Goal: Task Accomplishment & Management: Use online tool/utility

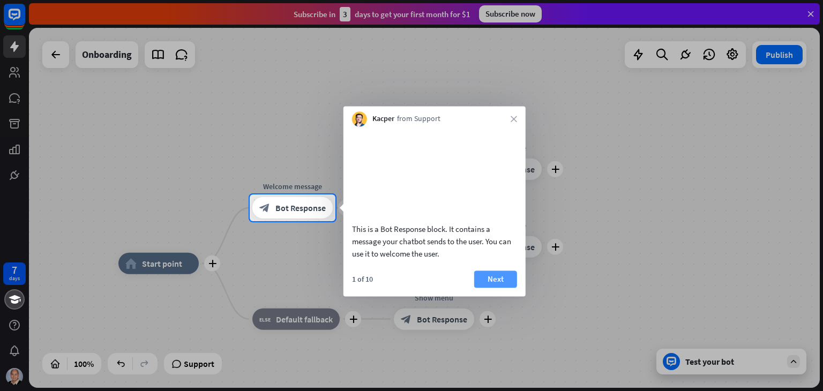
click at [495, 288] on button "Next" at bounding box center [495, 279] width 43 height 17
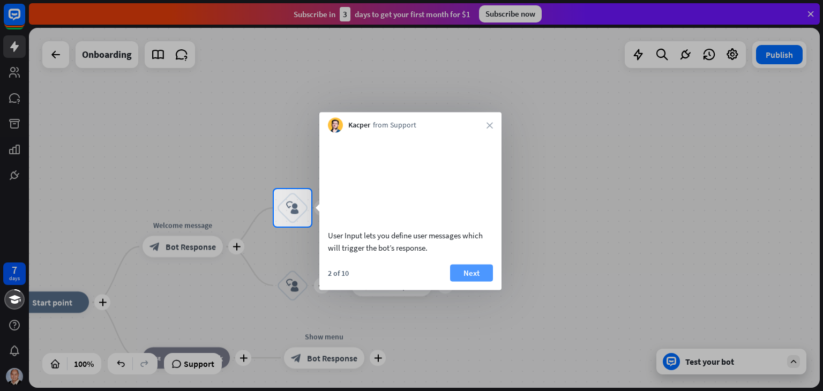
click at [482, 281] on button "Next" at bounding box center [471, 272] width 43 height 17
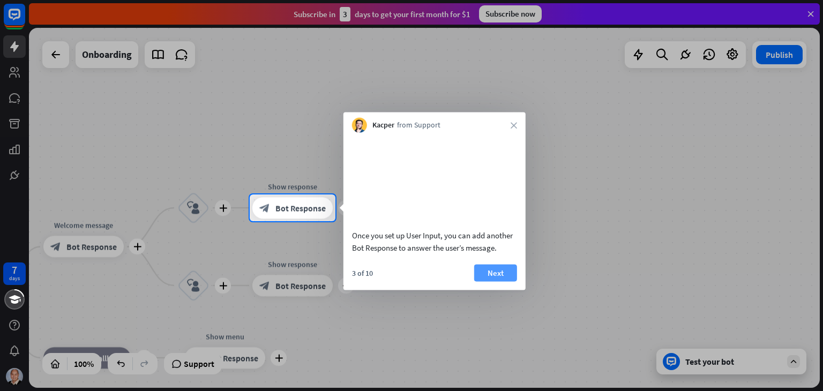
click at [492, 281] on button "Next" at bounding box center [495, 272] width 43 height 17
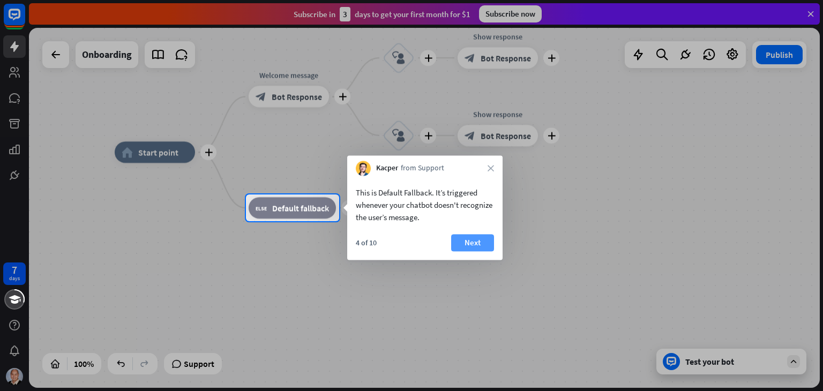
click at [481, 250] on button "Next" at bounding box center [472, 242] width 43 height 17
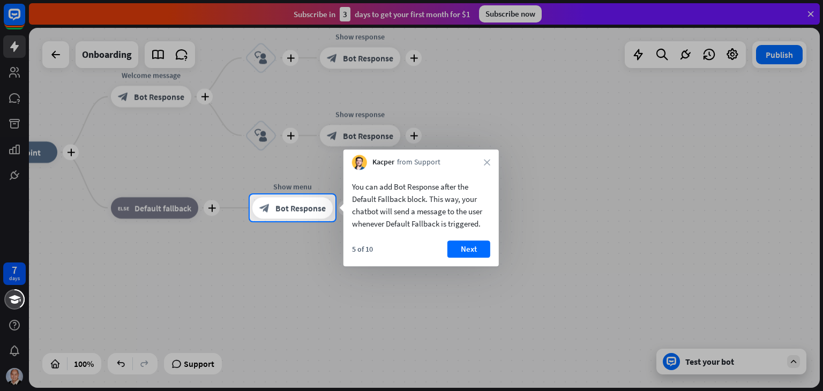
click at [481, 250] on button "Next" at bounding box center [469, 249] width 43 height 17
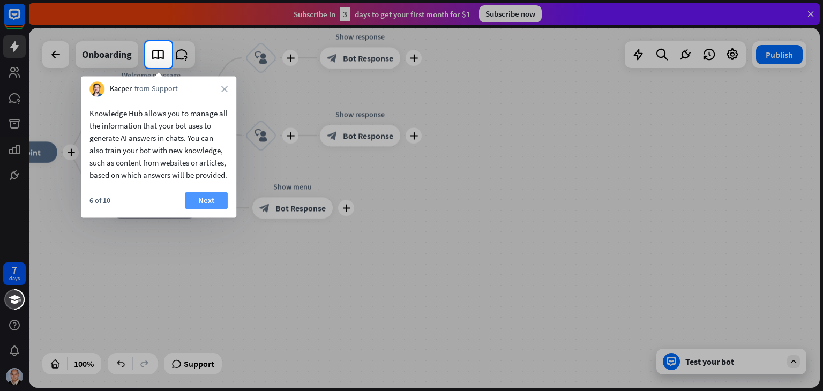
click at [214, 209] on button "Next" at bounding box center [206, 200] width 43 height 17
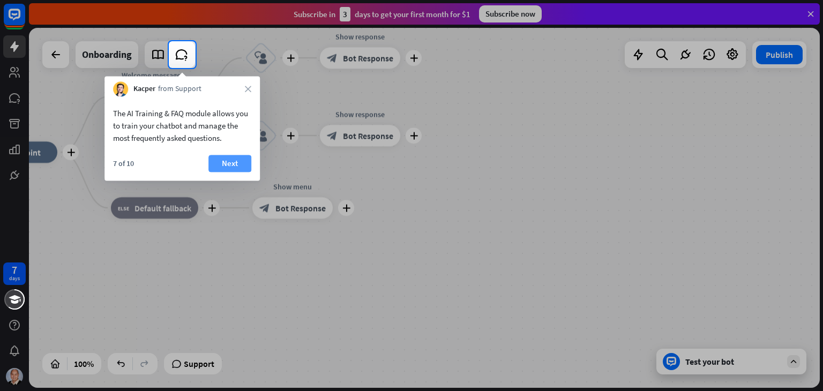
click at [229, 160] on button "Next" at bounding box center [230, 163] width 43 height 17
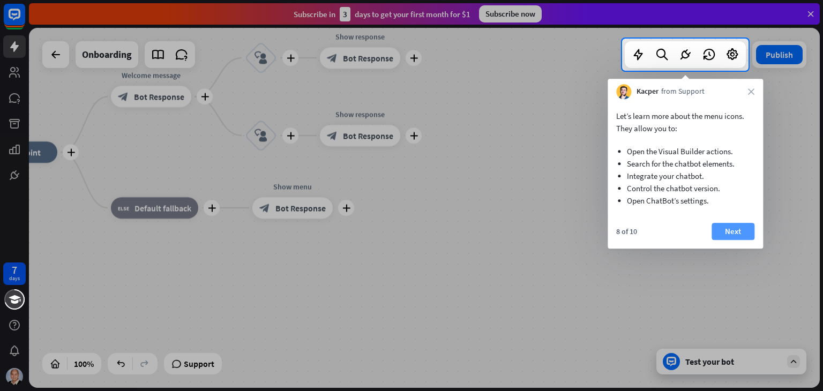
click at [727, 232] on button "Next" at bounding box center [733, 231] width 43 height 17
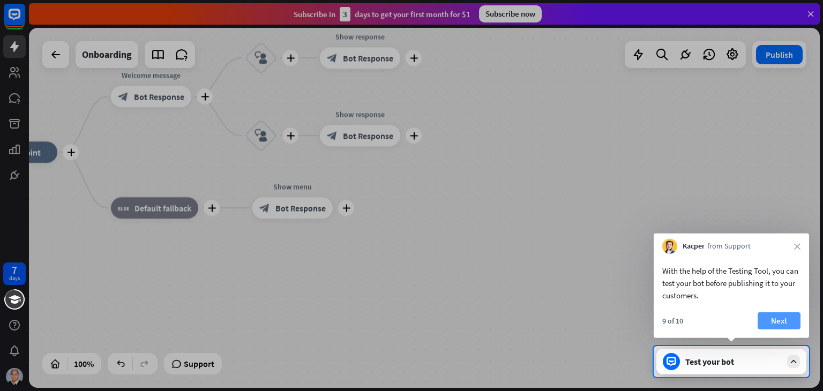
click at [782, 320] on button "Next" at bounding box center [779, 321] width 43 height 17
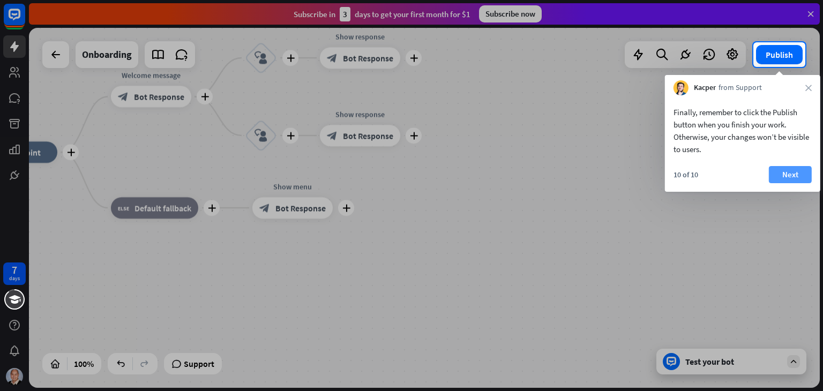
click at [791, 176] on button "Next" at bounding box center [790, 174] width 43 height 17
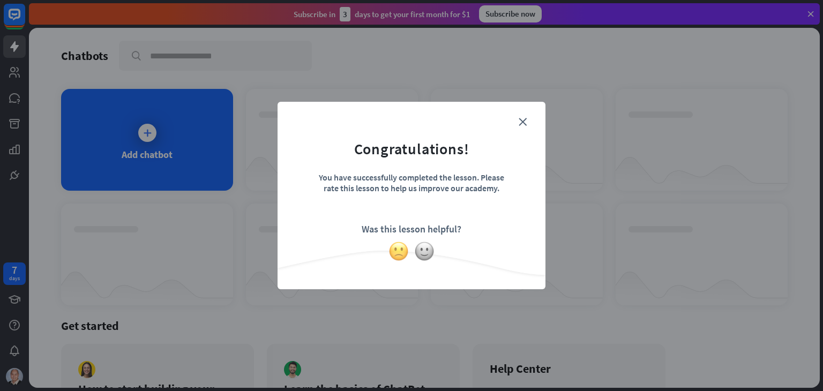
click at [395, 251] on img at bounding box center [399, 251] width 20 height 20
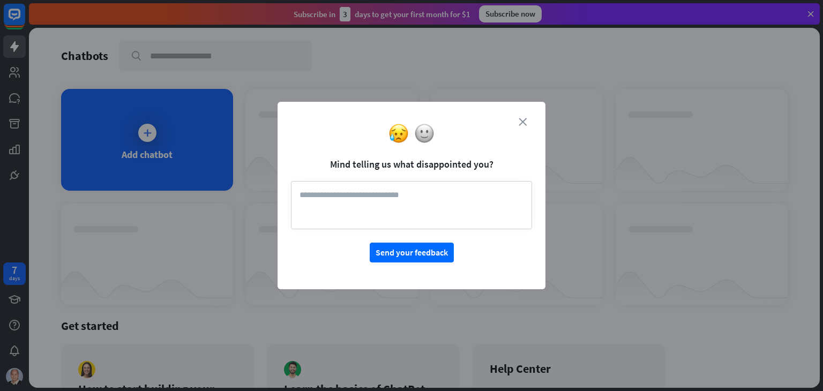
click at [526, 118] on icon "close" at bounding box center [523, 122] width 8 height 8
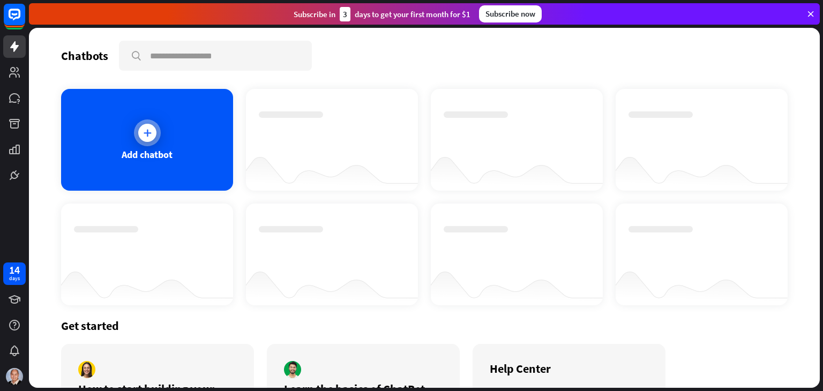
click at [169, 144] on div "Add chatbot" at bounding box center [147, 140] width 172 height 102
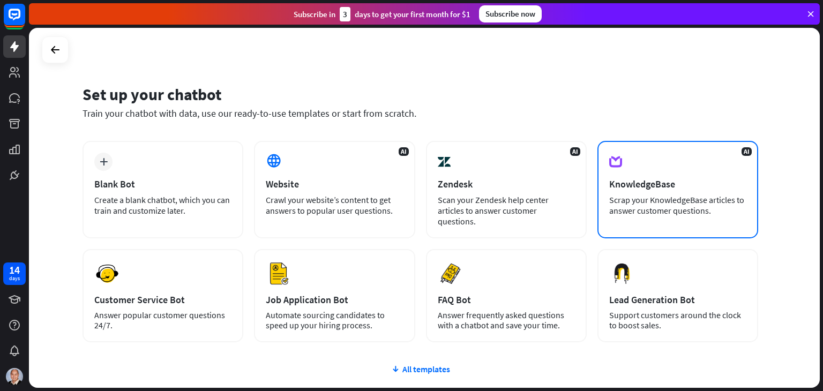
click at [640, 190] on div "AI KnowledgeBase Scrap your KnowledgeBase articles to answer customer questions." at bounding box center [678, 190] width 161 height 98
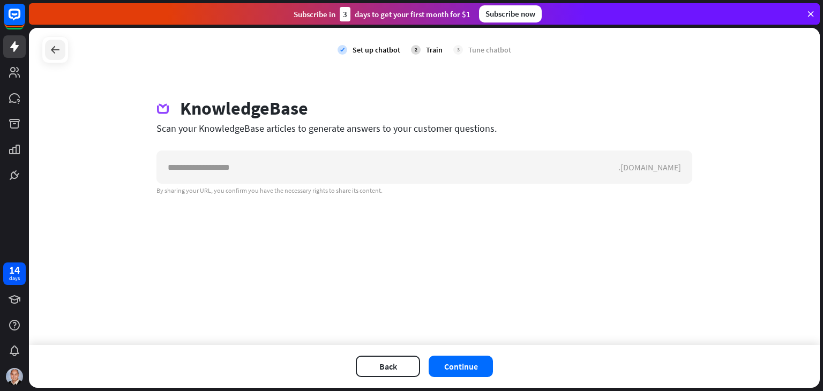
click at [60, 52] on icon at bounding box center [55, 49] width 13 height 13
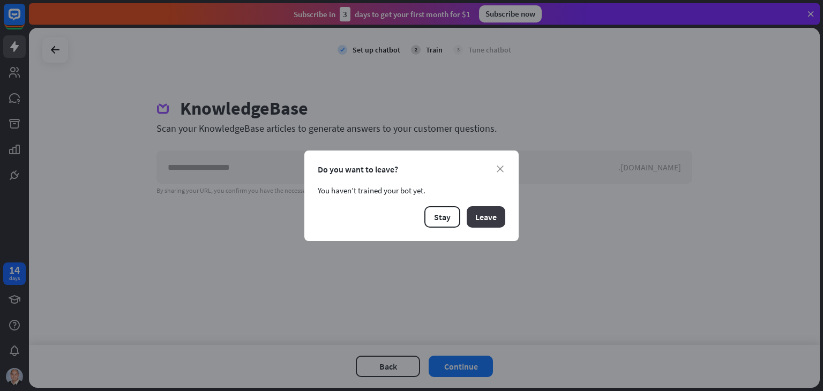
click at [484, 217] on button "Leave" at bounding box center [486, 216] width 39 height 21
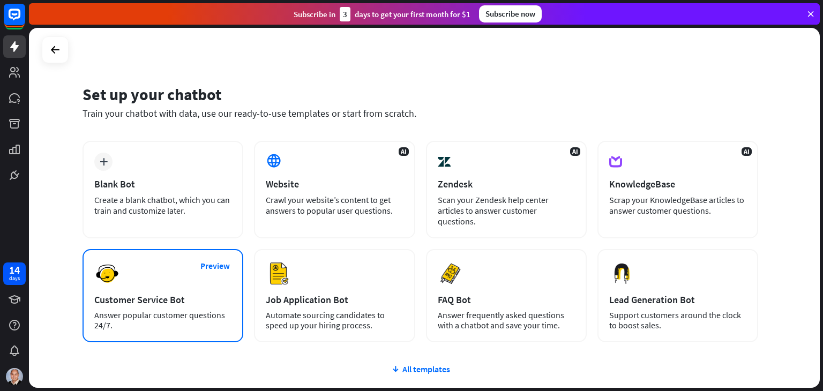
click at [178, 295] on div "Preview Customer Service Bot Answer popular customer questions 24/7." at bounding box center [163, 295] width 161 height 93
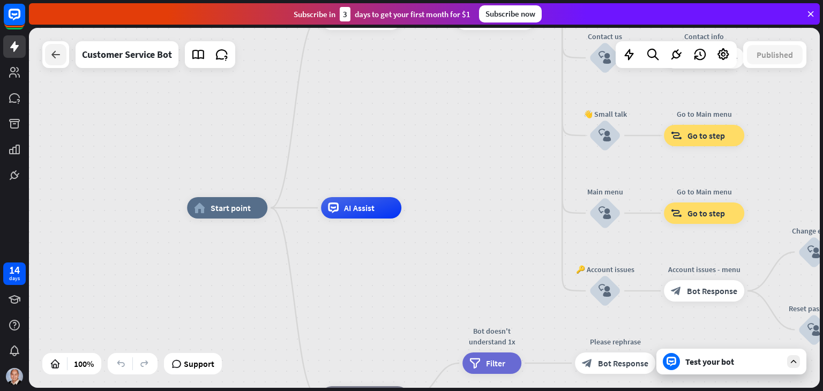
click at [58, 63] on div at bounding box center [55, 54] width 21 height 21
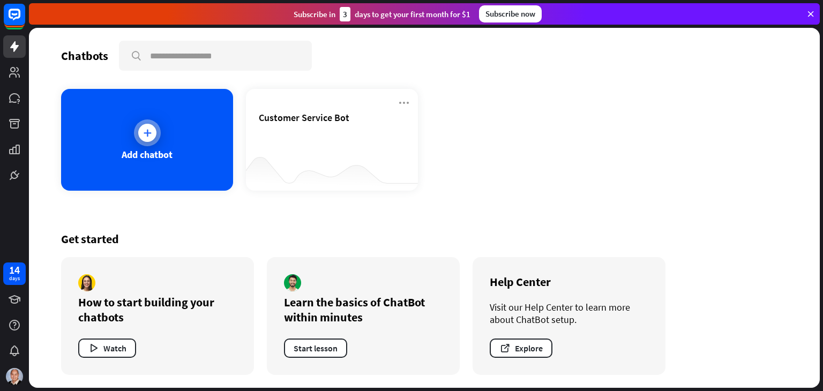
click at [188, 163] on div "Add chatbot" at bounding box center [147, 140] width 172 height 102
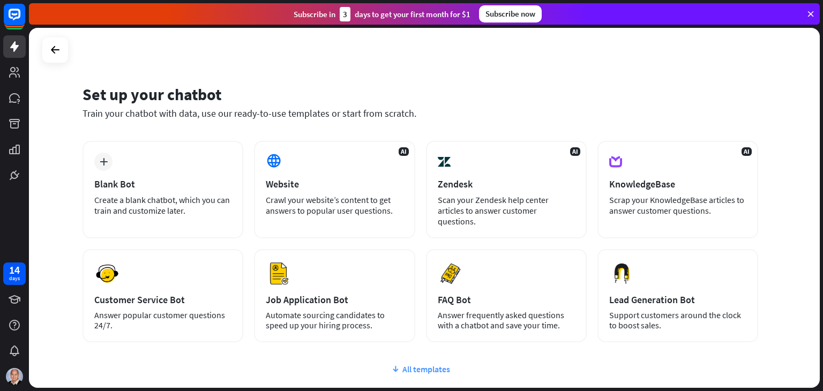
click at [409, 364] on div "All templates" at bounding box center [421, 369] width 676 height 11
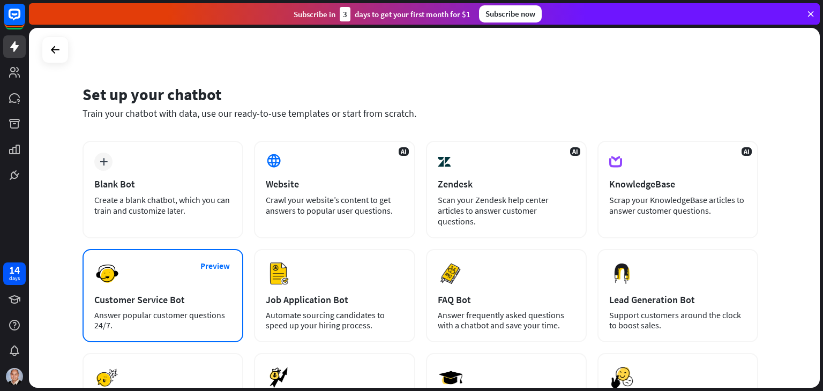
click at [202, 279] on div "Preview Customer Service Bot Answer popular customer questions 24/7." at bounding box center [163, 295] width 161 height 93
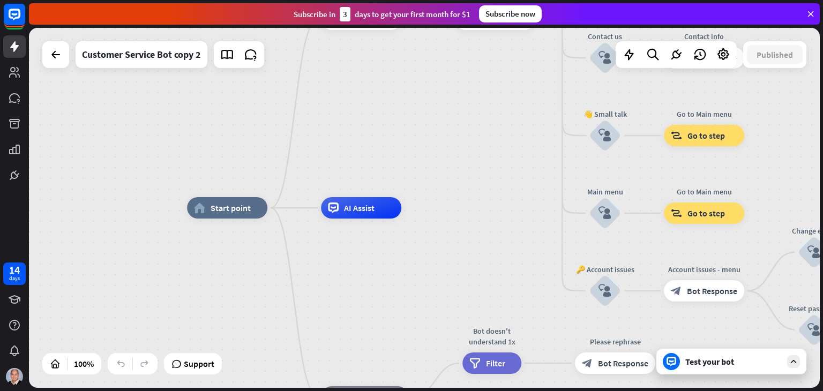
click at [709, 364] on div "Test your bot" at bounding box center [734, 361] width 96 height 11
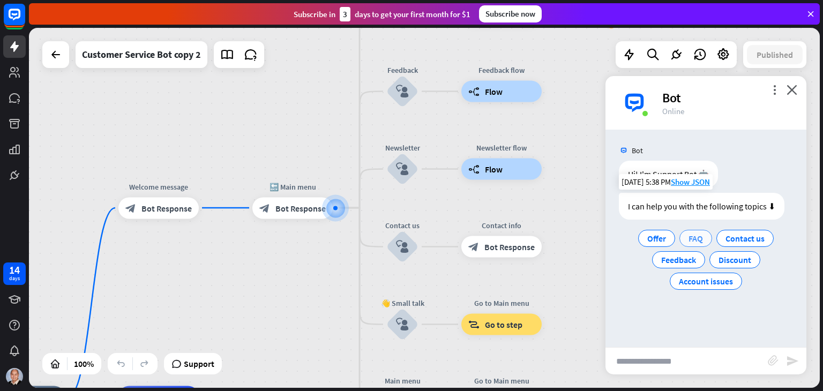
click at [699, 236] on span "FAQ" at bounding box center [696, 238] width 14 height 11
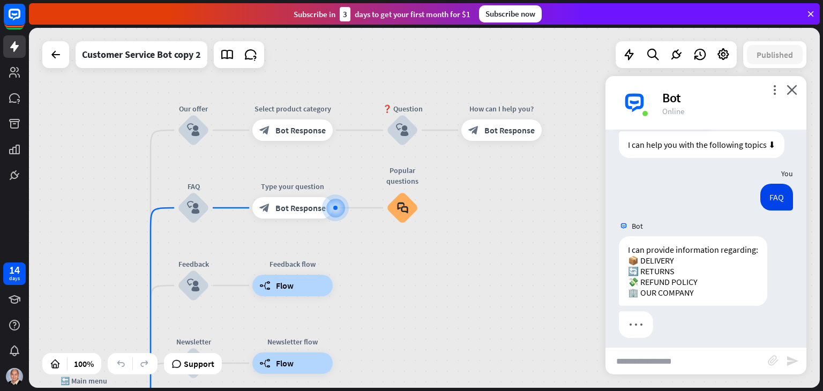
scroll to position [69, 0]
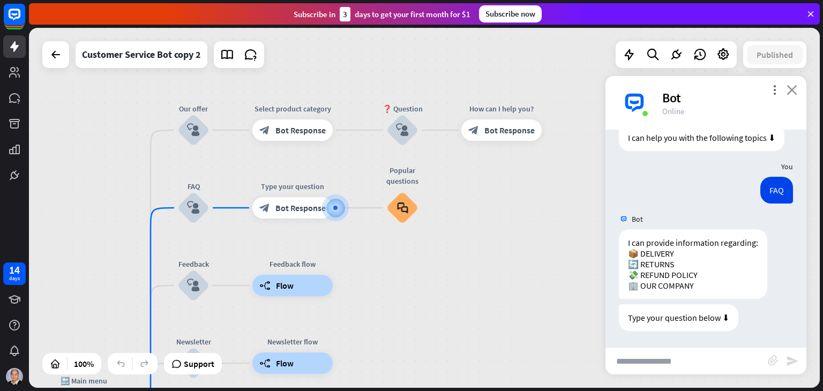
click at [794, 88] on icon "close" at bounding box center [792, 90] width 11 height 10
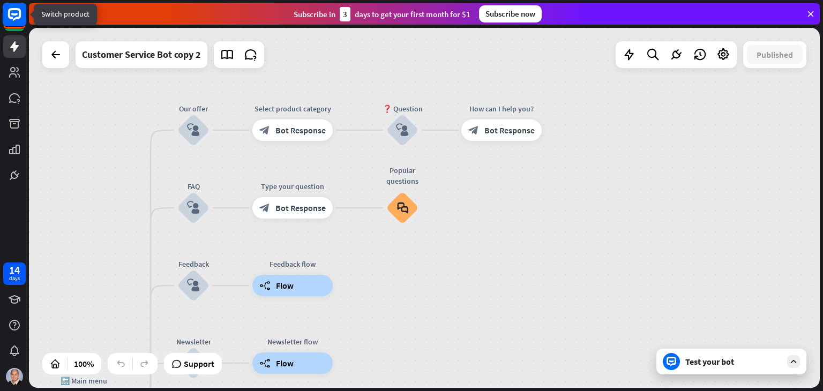
click at [17, 24] on rect at bounding box center [15, 15] width 24 height 24
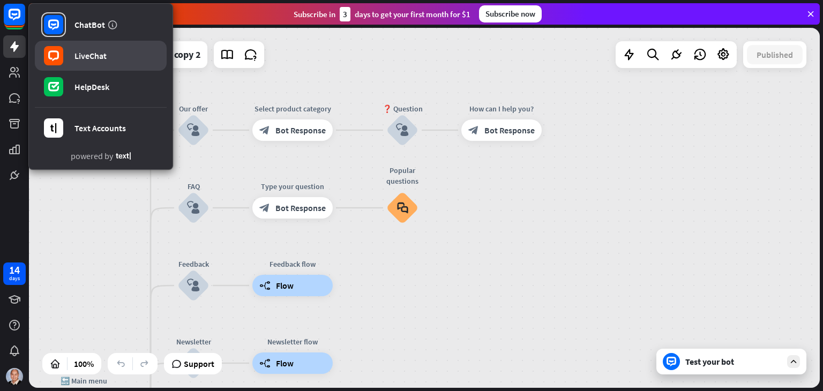
click at [87, 56] on div "LiveChat" at bounding box center [91, 55] width 32 height 11
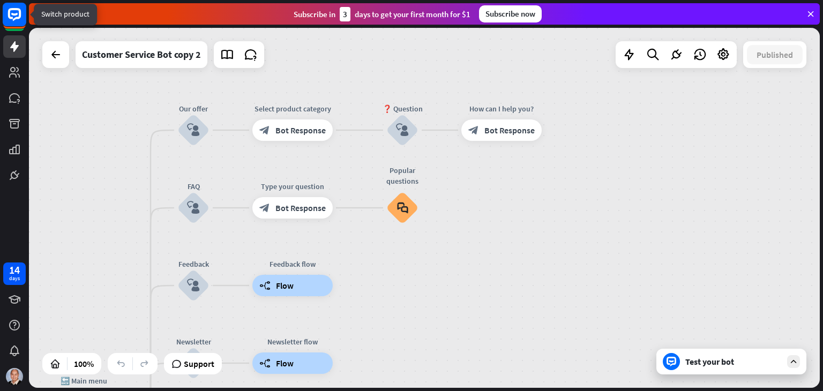
click at [9, 16] on icon at bounding box center [14, 14] width 13 height 13
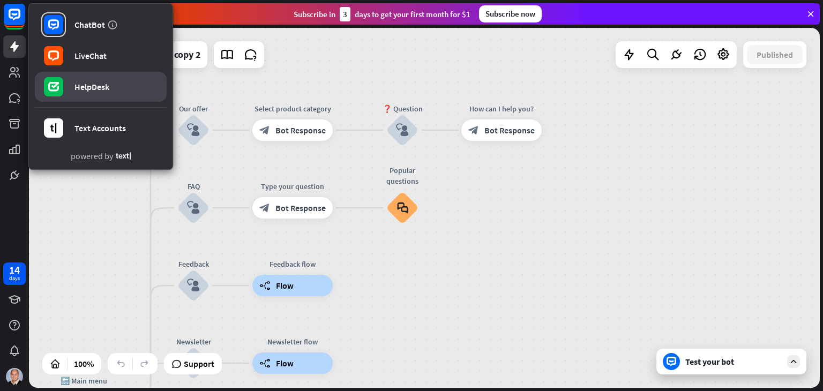
click at [92, 84] on div "HelpDesk" at bounding box center [92, 86] width 35 height 11
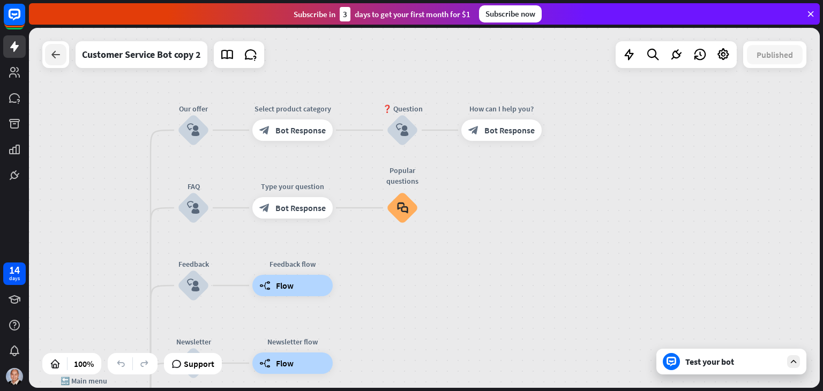
click at [56, 58] on icon at bounding box center [55, 54] width 13 height 13
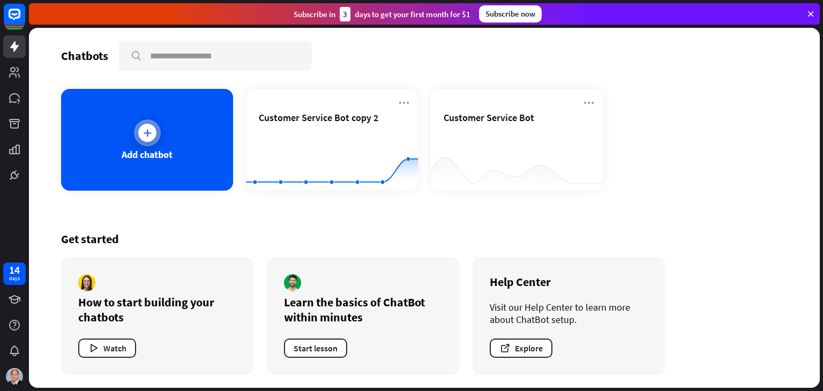
click at [138, 129] on div at bounding box center [147, 133] width 18 height 18
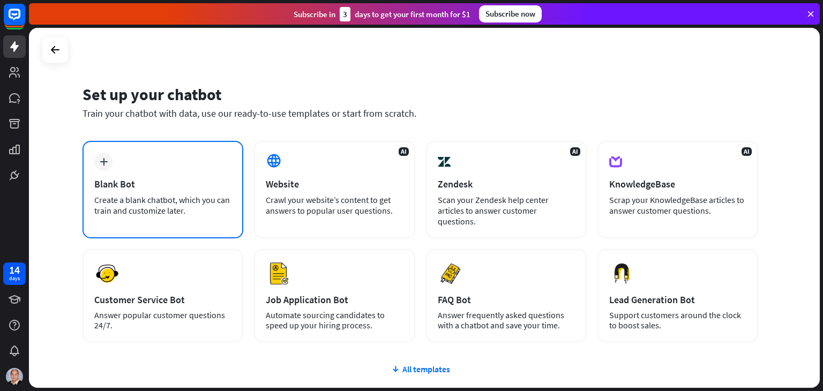
click at [161, 174] on div "plus Blank Bot Create a blank chatbot, which you can train and customize later." at bounding box center [163, 190] width 161 height 98
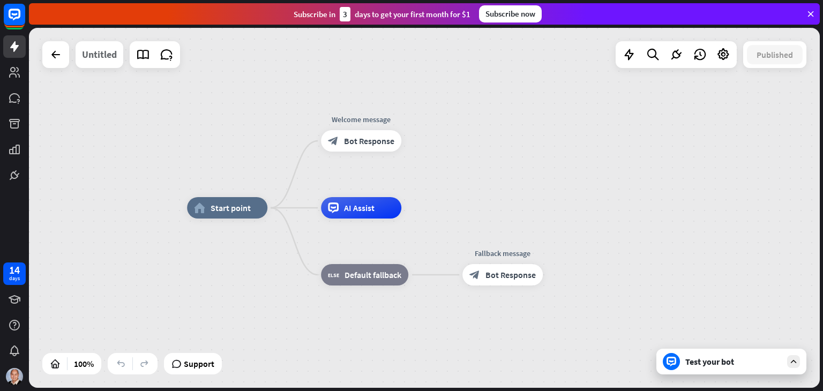
click at [101, 58] on div "Untitled" at bounding box center [99, 54] width 35 height 27
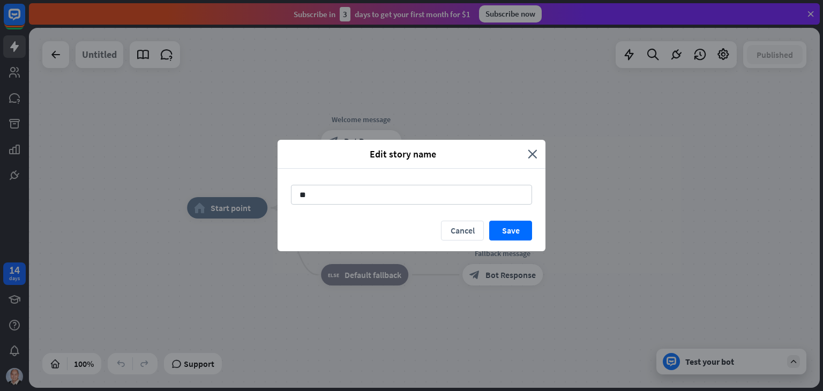
type input "*"
type input "******"
click at [515, 234] on button "Save" at bounding box center [510, 231] width 43 height 20
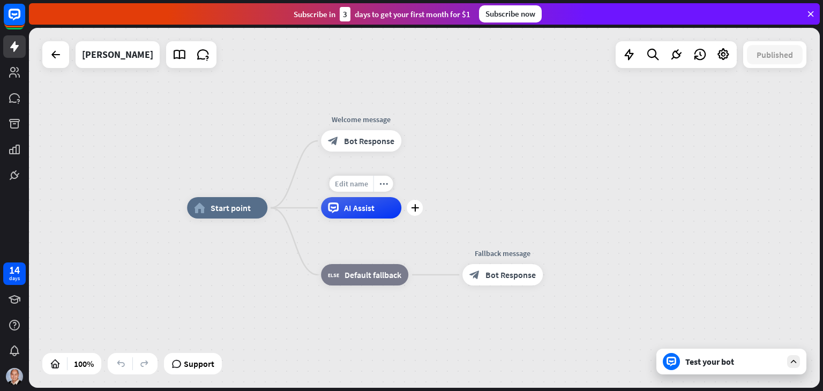
click at [362, 187] on span "Edit name" at bounding box center [351, 184] width 33 height 10
click at [365, 214] on div "AI Assist" at bounding box center [361, 207] width 80 height 21
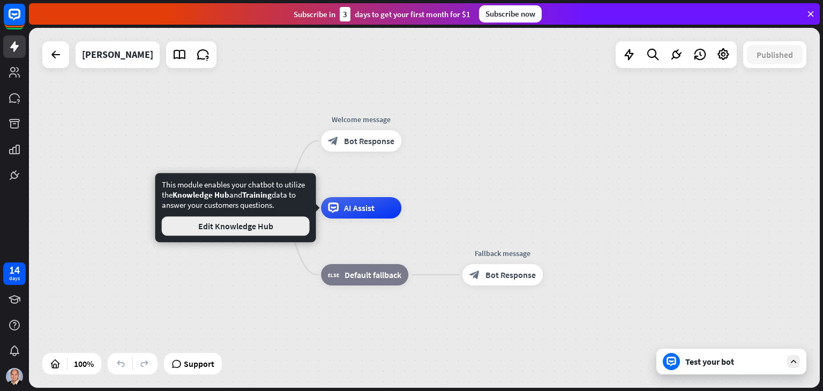
click at [269, 226] on button "Edit Knowledge Hub" at bounding box center [236, 226] width 148 height 19
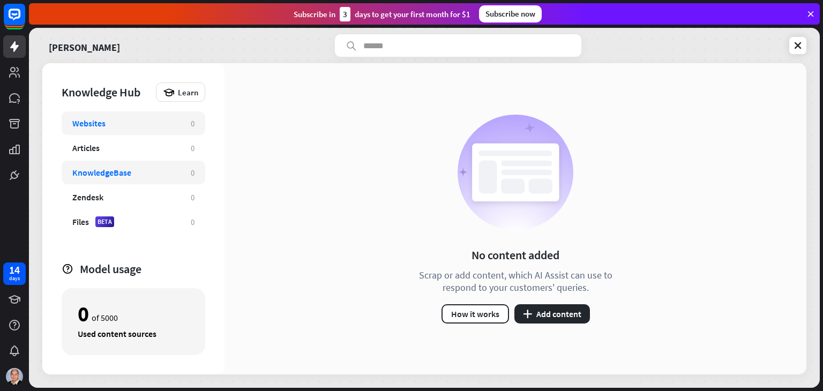
click at [146, 170] on div "KnowledgeBase" at bounding box center [126, 172] width 108 height 11
click at [117, 220] on div "Files BETA" at bounding box center [126, 222] width 108 height 11
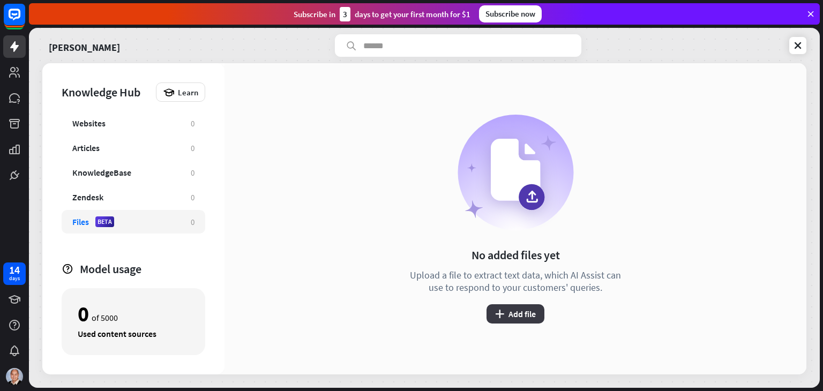
click at [515, 314] on button "plus Add file" at bounding box center [516, 313] width 58 height 19
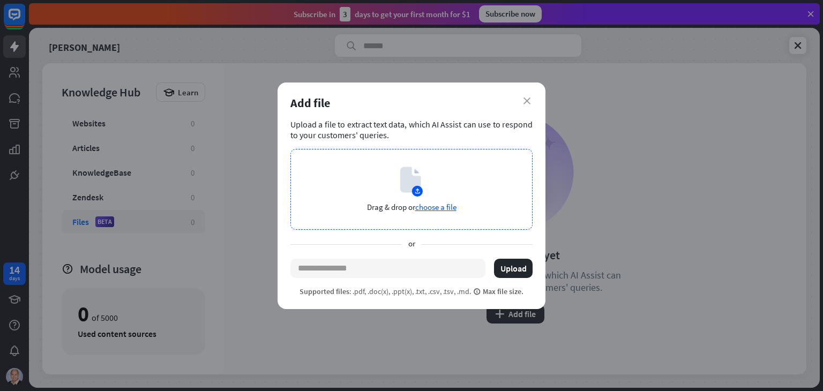
click at [442, 207] on span "choose a file" at bounding box center [435, 207] width 41 height 10
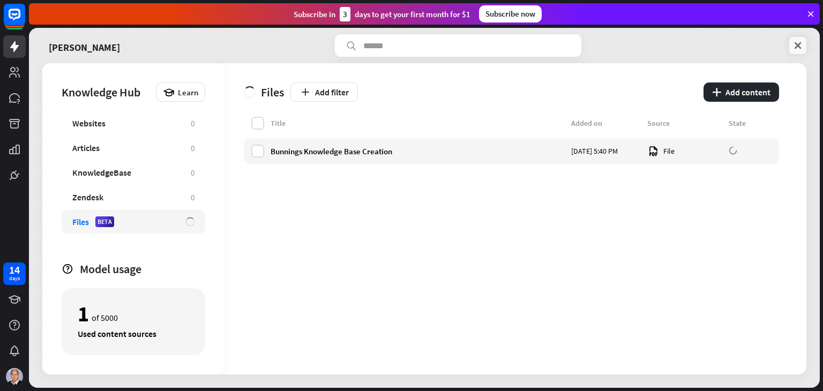
click at [799, 44] on icon at bounding box center [798, 45] width 11 height 11
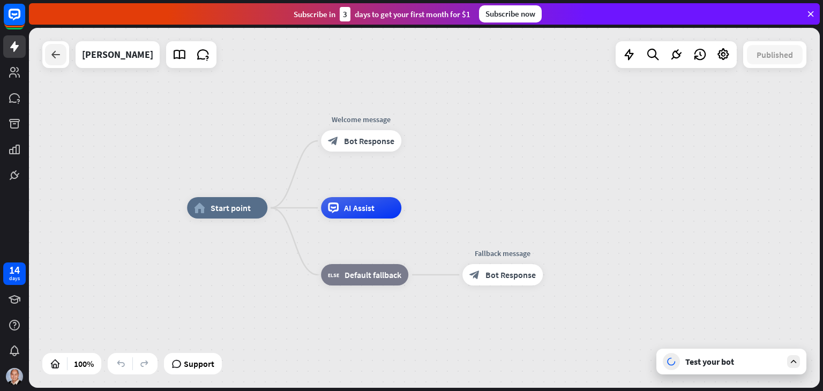
click at [56, 58] on icon at bounding box center [55, 54] width 13 height 13
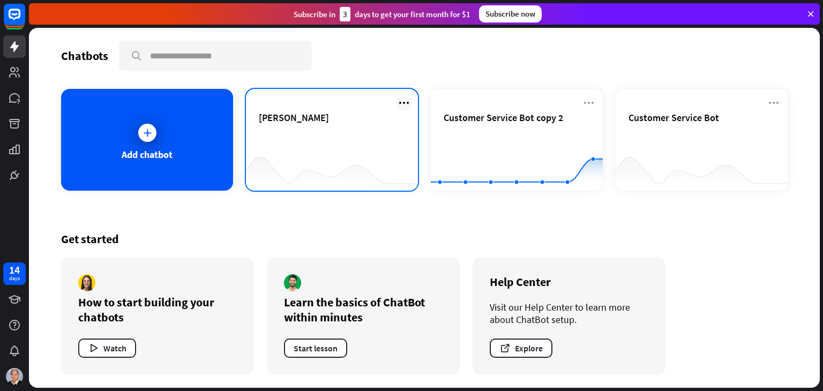
click at [407, 99] on icon at bounding box center [404, 102] width 13 height 13
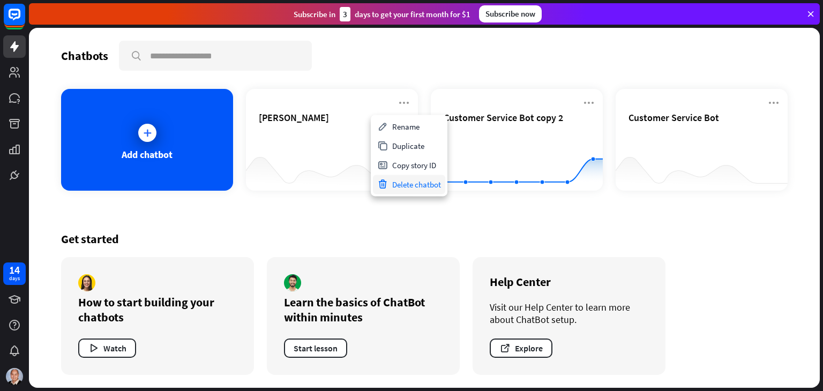
click at [417, 183] on div "Delete chatbot" at bounding box center [409, 184] width 72 height 19
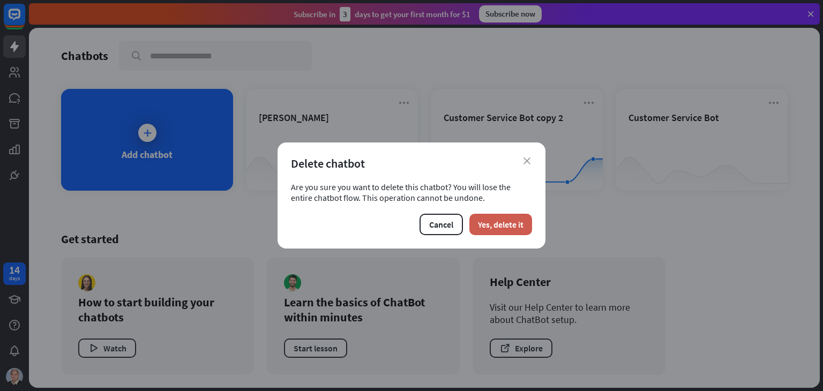
click at [493, 225] on button "Yes, delete it" at bounding box center [501, 224] width 63 height 21
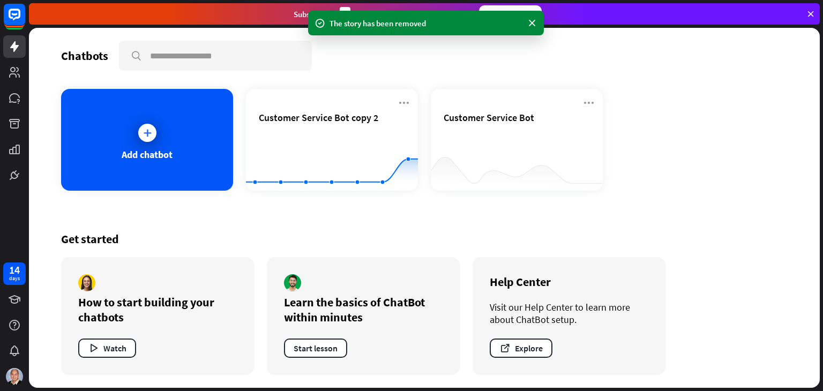
click at [127, 140] on div "Add chatbot" at bounding box center [147, 140] width 172 height 102
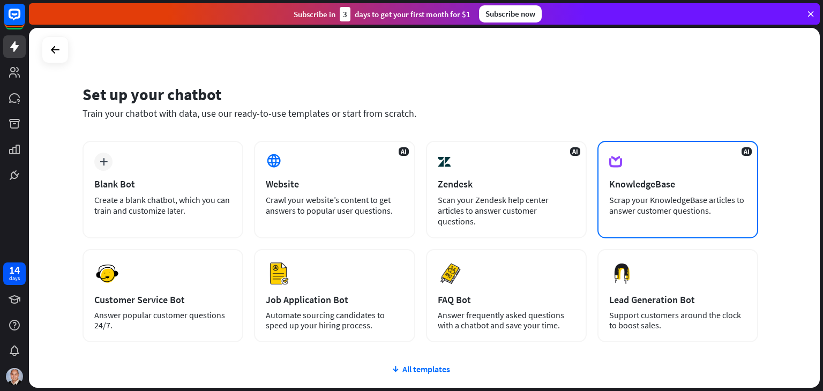
click at [682, 203] on div "Scrap your KnowledgeBase articles to answer customer questions." at bounding box center [677, 205] width 137 height 21
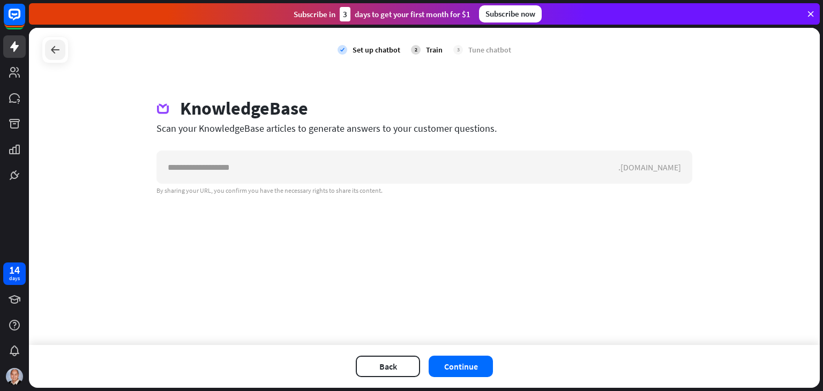
click at [58, 53] on icon at bounding box center [55, 49] width 13 height 13
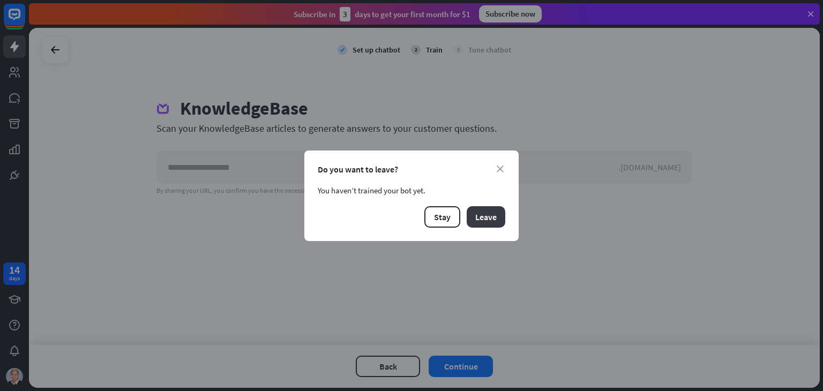
click at [485, 219] on button "Leave" at bounding box center [486, 216] width 39 height 21
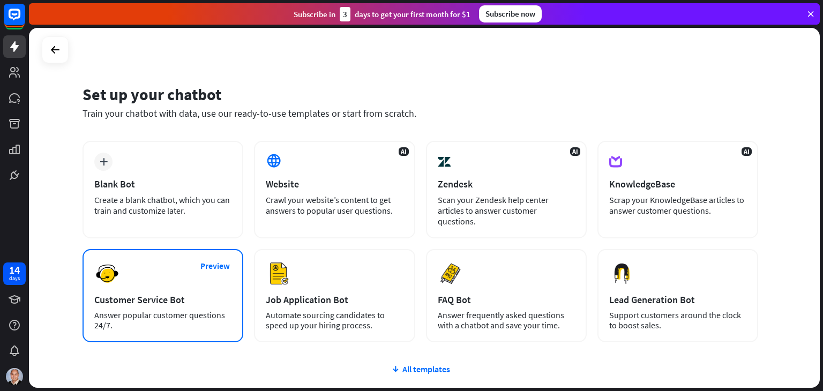
click at [200, 294] on div "Customer Service Bot" at bounding box center [162, 300] width 137 height 12
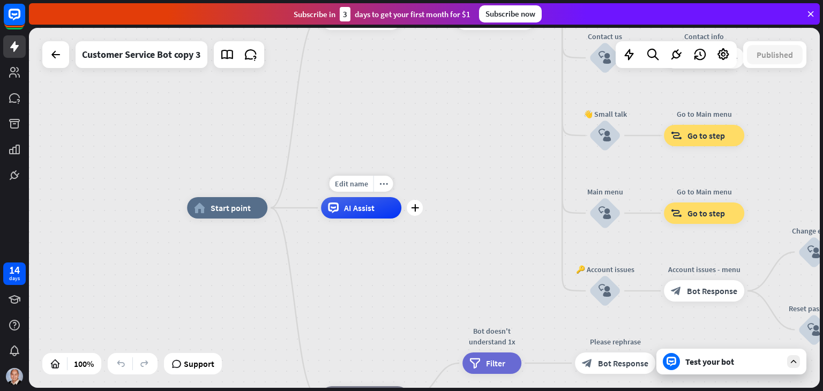
click at [372, 216] on div "AI Assist" at bounding box center [361, 207] width 80 height 21
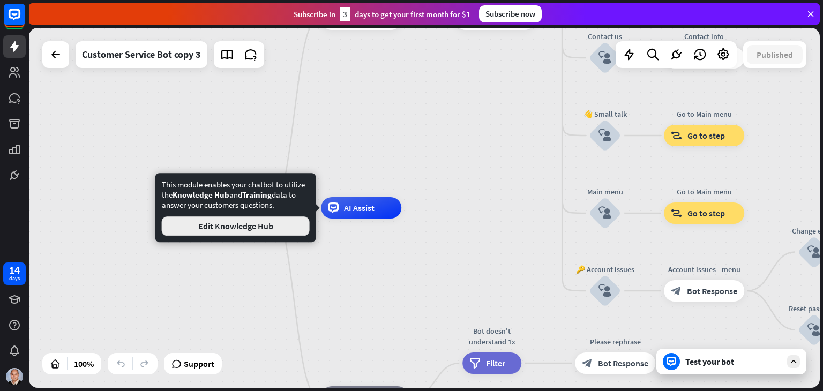
click at [266, 235] on button "Edit Knowledge Hub" at bounding box center [236, 226] width 148 height 19
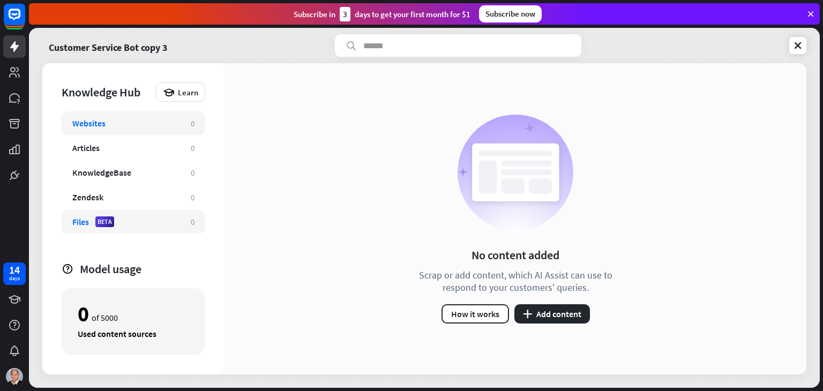
click at [92, 221] on div "Files BETA" at bounding box center [126, 222] width 108 height 11
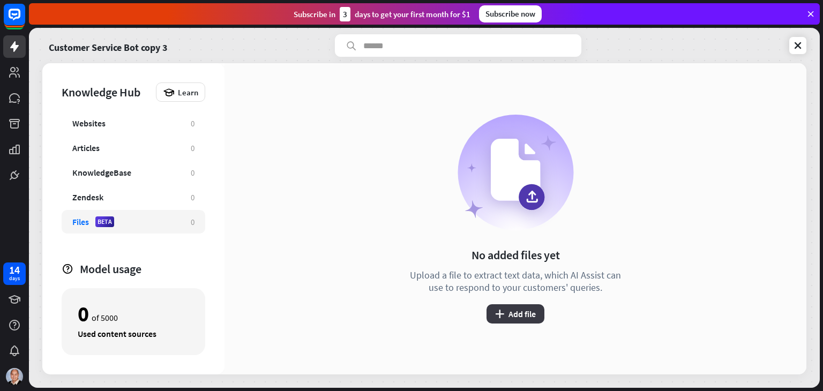
click at [532, 312] on button "plus Add file" at bounding box center [516, 313] width 58 height 19
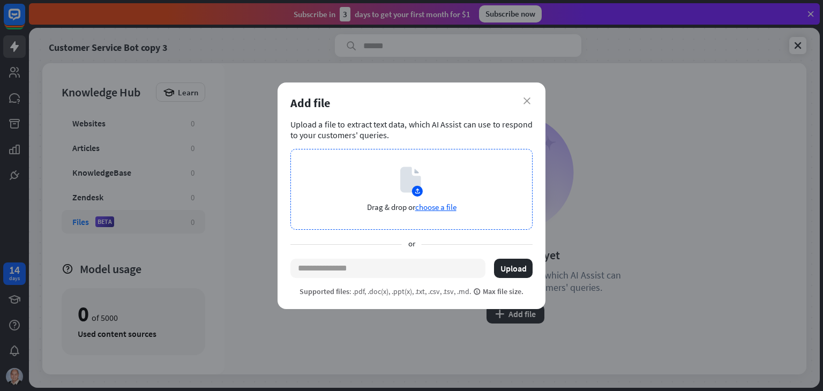
click at [435, 207] on span "choose a file" at bounding box center [435, 207] width 41 height 10
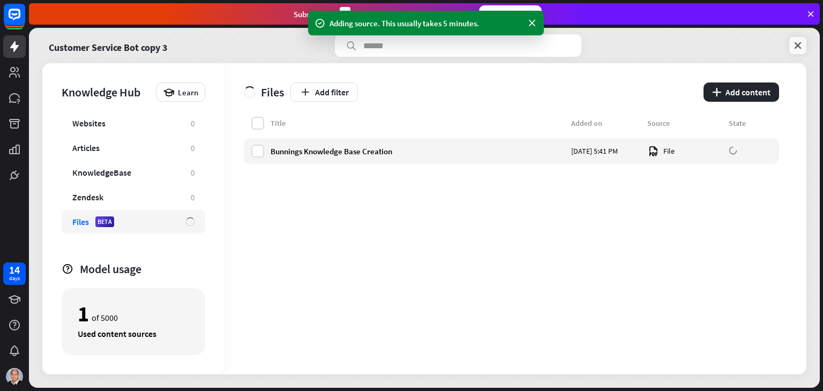
click at [800, 44] on icon at bounding box center [798, 45] width 11 height 11
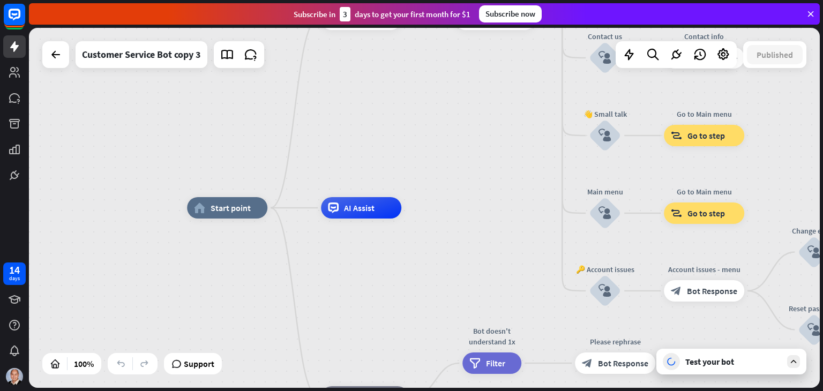
click at [738, 361] on div "Test your bot" at bounding box center [734, 361] width 96 height 11
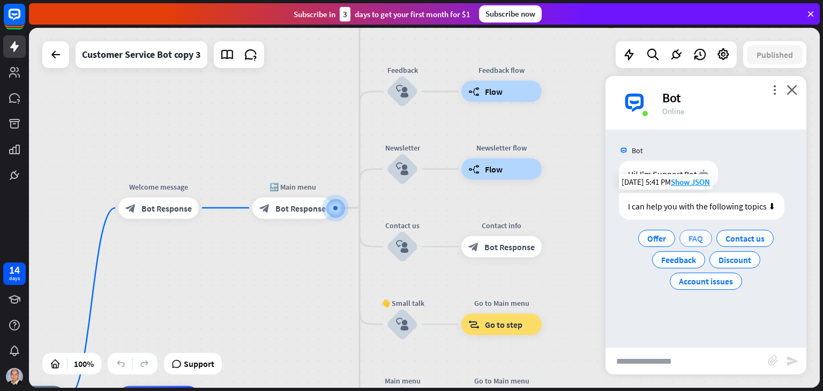
click at [696, 240] on span "FAQ" at bounding box center [696, 238] width 14 height 11
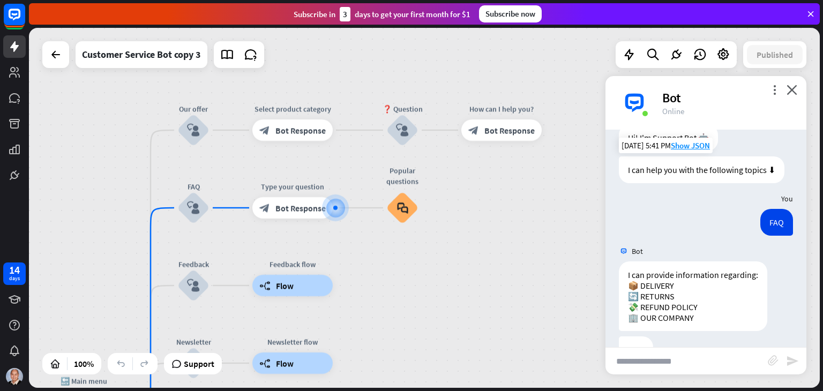
scroll to position [69, 0]
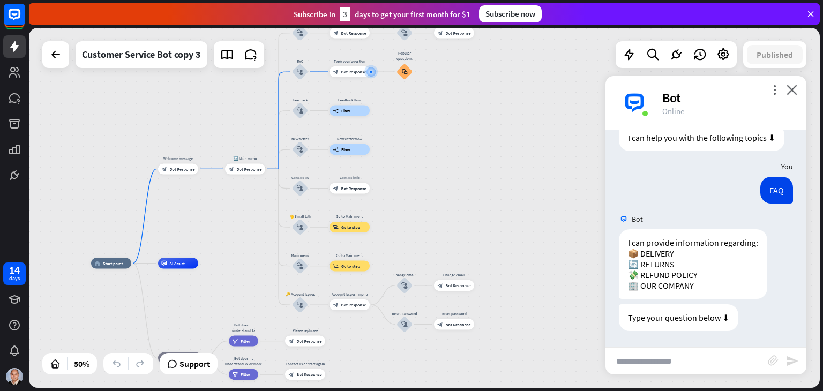
drag, startPoint x: 464, startPoint y: 286, endPoint x: 472, endPoint y: 135, distance: 151.4
click at [472, 135] on div "home_2 Start point Welcome message block_bot_response Bot Response 🔙 Main menu …" at bounding box center [424, 208] width 791 height 360
click at [644, 367] on input "text" at bounding box center [687, 361] width 162 height 27
type input "*******"
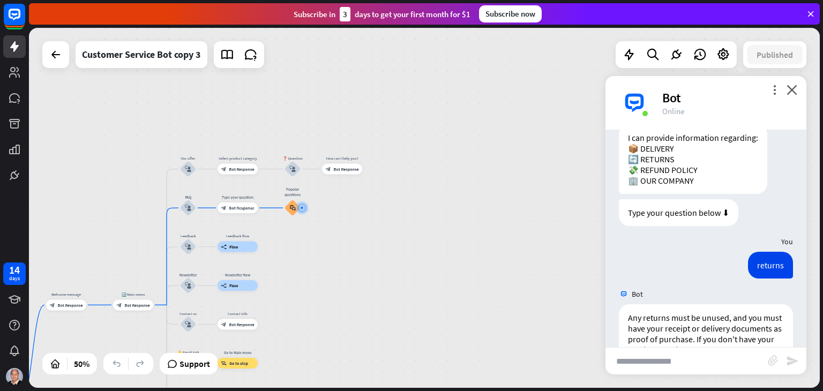
scroll to position [267, 0]
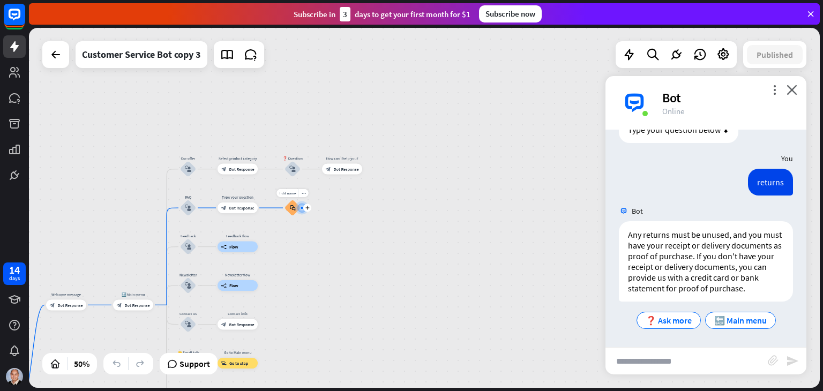
click at [294, 205] on icon "block_faq" at bounding box center [293, 208] width 6 height 6
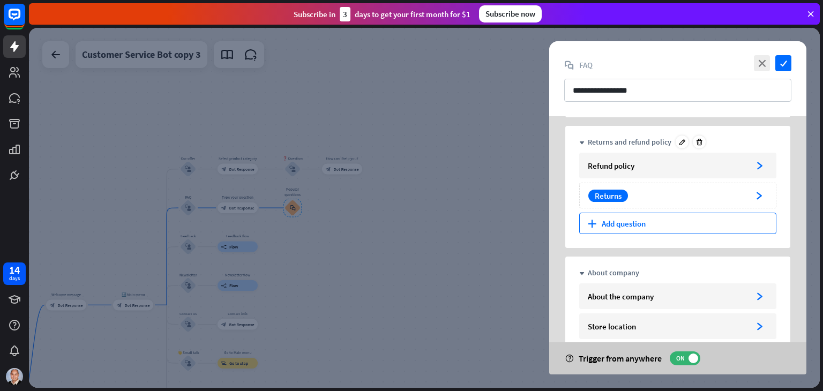
scroll to position [277, 0]
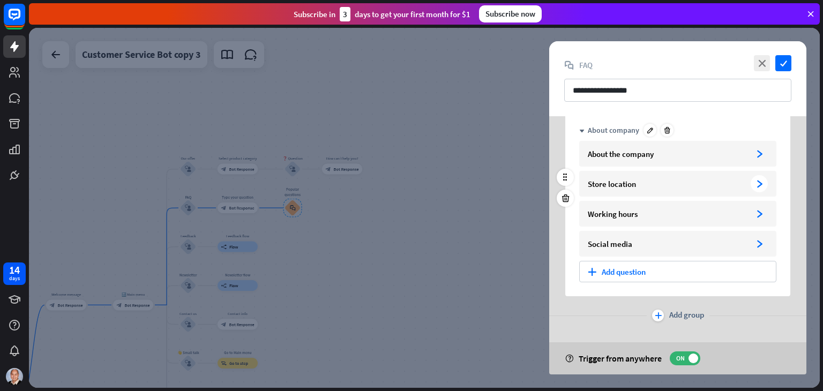
click at [758, 188] on div "arrowhead_right" at bounding box center [759, 183] width 17 height 17
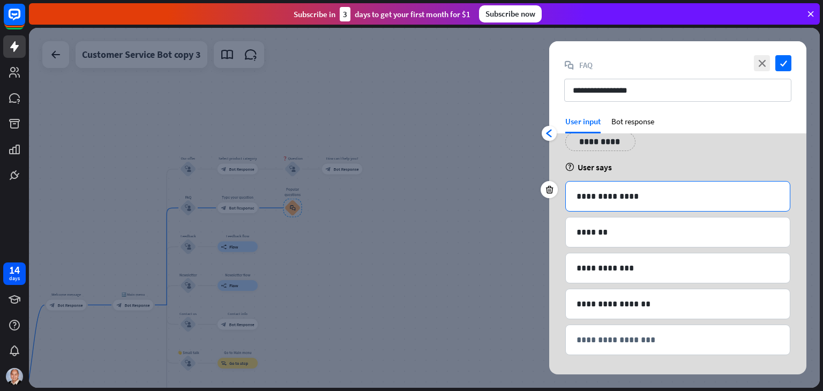
click at [618, 202] on p "**********" at bounding box center [678, 196] width 203 height 13
click at [759, 65] on icon "close" at bounding box center [762, 63] width 16 height 16
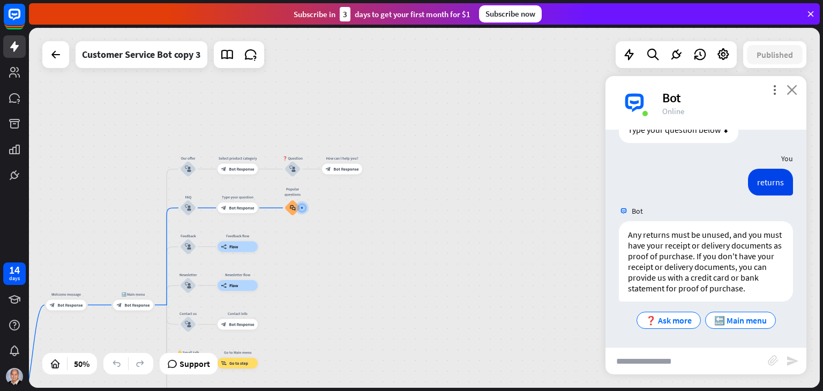
click at [792, 93] on icon "close" at bounding box center [792, 90] width 11 height 10
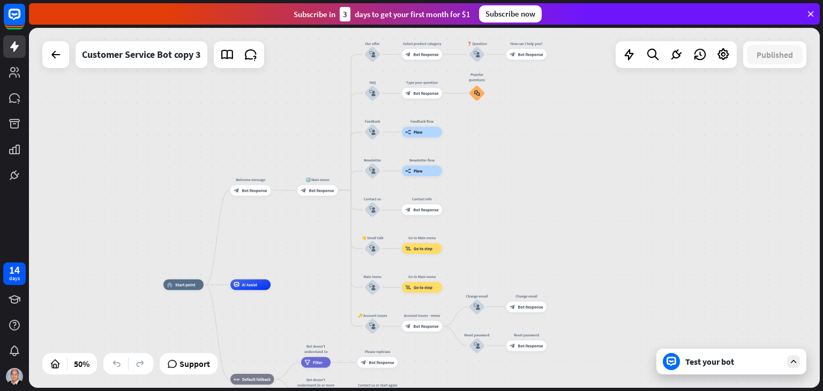
drag, startPoint x: 427, startPoint y: 278, endPoint x: 604, endPoint y: 155, distance: 215.5
click at [604, 155] on div "home_2 Start point Welcome message block_bot_response Bot Response 🔙 Main menu …" at bounding box center [424, 208] width 791 height 360
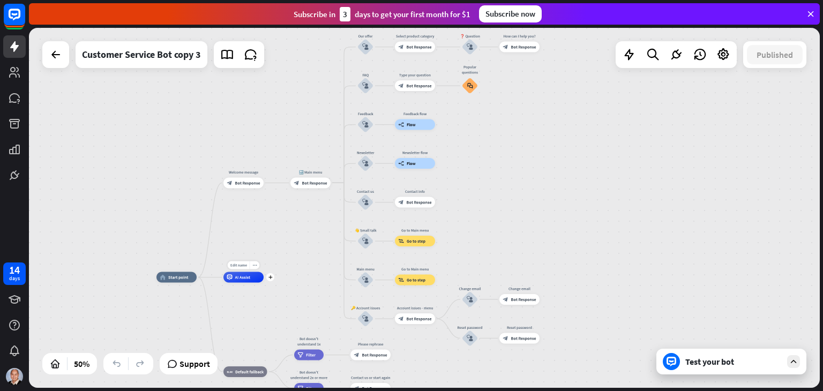
click at [244, 281] on div "AI Assist" at bounding box center [244, 277] width 40 height 11
click at [658, 189] on div "home_2 Start point Welcome message block_bot_response Bot Response 🔙 Main menu …" at bounding box center [424, 208] width 791 height 360
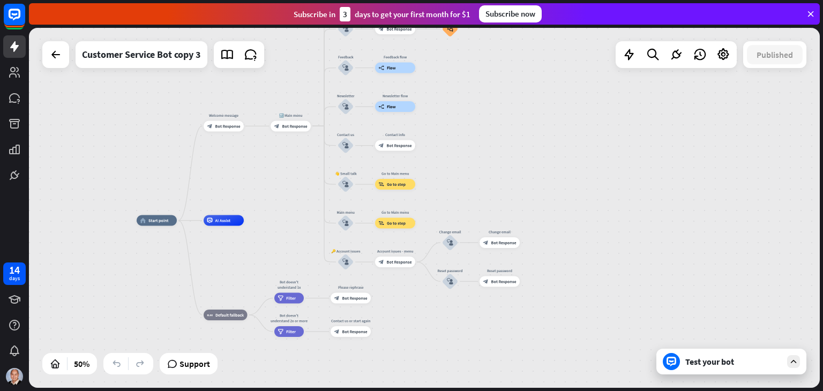
drag, startPoint x: 304, startPoint y: 285, endPoint x: 285, endPoint y: 228, distance: 60.2
click at [285, 228] on div "home_2 Start point Welcome message block_bot_response Bot Response 🔙 Main menu …" at bounding box center [335, 311] width 396 height 180
click at [723, 363] on div "Test your bot" at bounding box center [734, 361] width 96 height 11
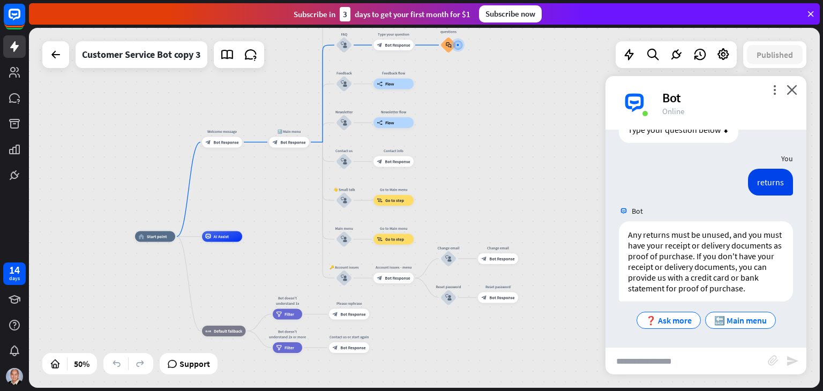
drag, startPoint x: 553, startPoint y: 159, endPoint x: 551, endPoint y: 175, distance: 16.2
click at [551, 175] on div "home_2 Start point Welcome message block_bot_response Bot Response 🔙 Main menu …" at bounding box center [424, 208] width 791 height 360
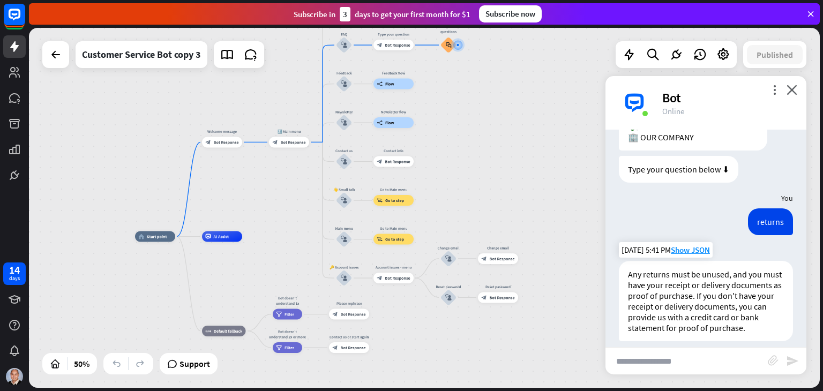
scroll to position [267, 0]
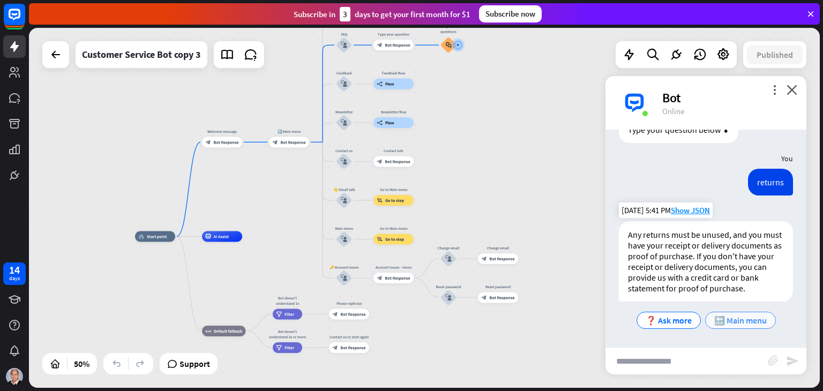
click at [744, 320] on span "🔙 Main menu" at bounding box center [741, 320] width 53 height 11
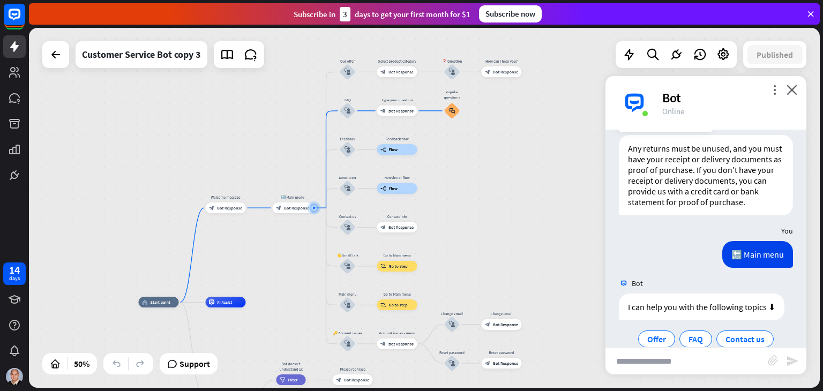
scroll to position [415, 0]
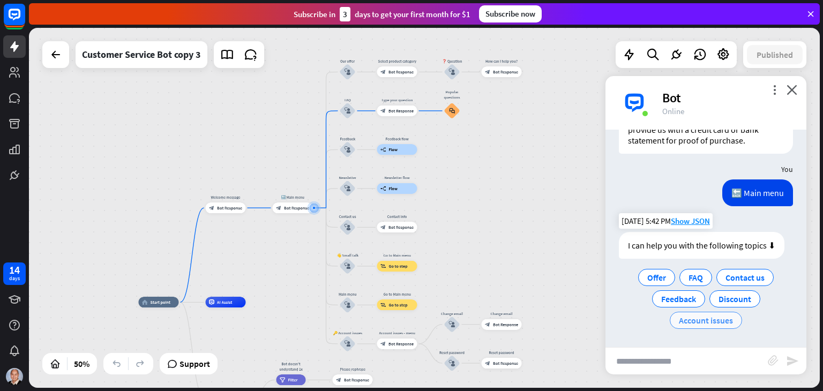
click at [717, 324] on span "Account issues" at bounding box center [706, 320] width 54 height 11
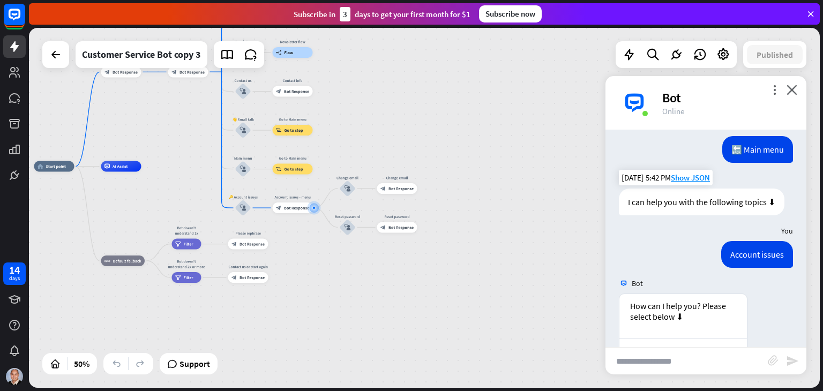
scroll to position [563, 0]
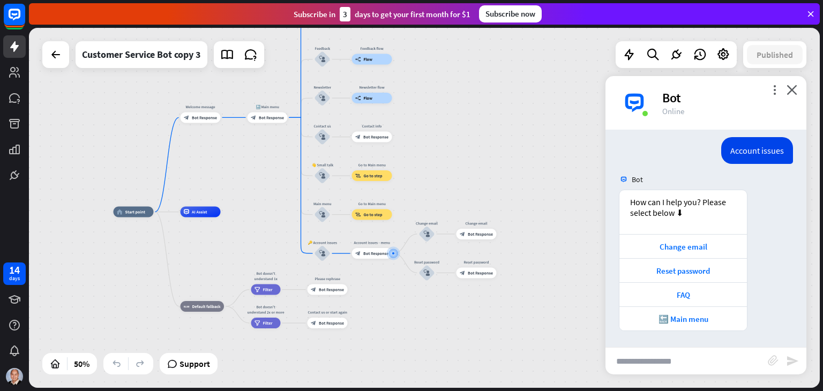
drag, startPoint x: 317, startPoint y: 284, endPoint x: 397, endPoint y: 330, distance: 91.5
click at [397, 330] on div "home_2 Start point Welcome message block_bot_response Bot Response 🔙 Main menu …" at bounding box center [312, 302] width 396 height 180
click at [321, 251] on icon "block_user_input" at bounding box center [322, 253] width 6 height 6
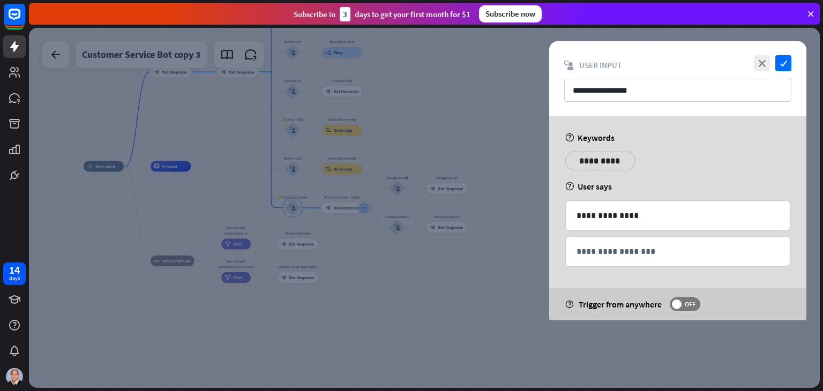
click at [448, 148] on div at bounding box center [424, 208] width 791 height 360
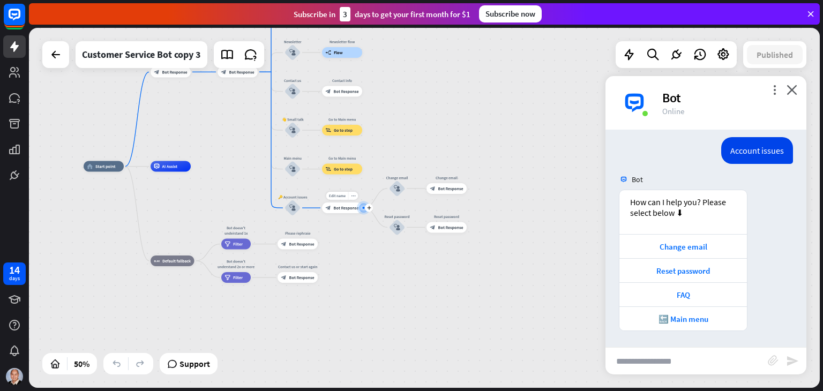
click at [345, 213] on div "Edit name more_horiz plus block_bot_response Bot Response" at bounding box center [342, 208] width 40 height 11
click at [352, 194] on icon "more_horiz" at bounding box center [353, 196] width 4 height 4
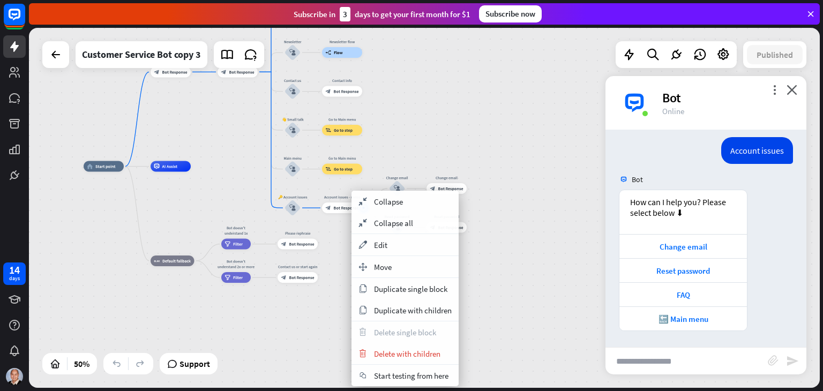
click at [549, 240] on div "home_2 Start point Welcome message block_bot_response Bot Response 🔙 Main menu …" at bounding box center [424, 208] width 791 height 360
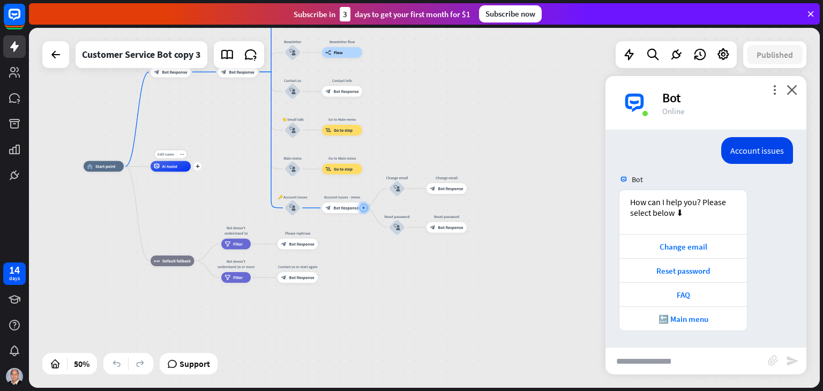
click at [182, 168] on div "AI Assist" at bounding box center [171, 166] width 40 height 11
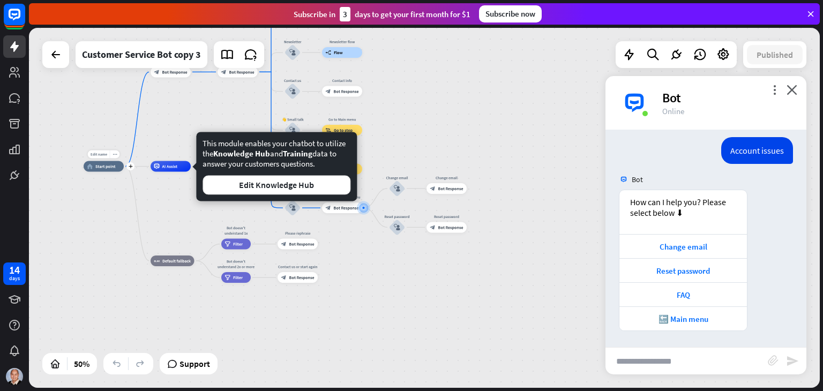
click at [109, 169] on span "Start point" at bounding box center [105, 166] width 20 height 5
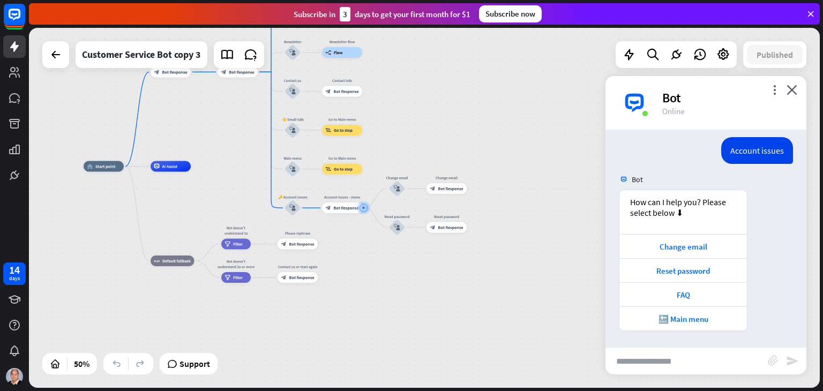
click at [108, 192] on div "home_2 Start point Welcome message block_bot_response Bot Response 🔙 Main menu …" at bounding box center [282, 257] width 396 height 180
click at [173, 168] on span "AI Assist" at bounding box center [170, 166] width 16 height 5
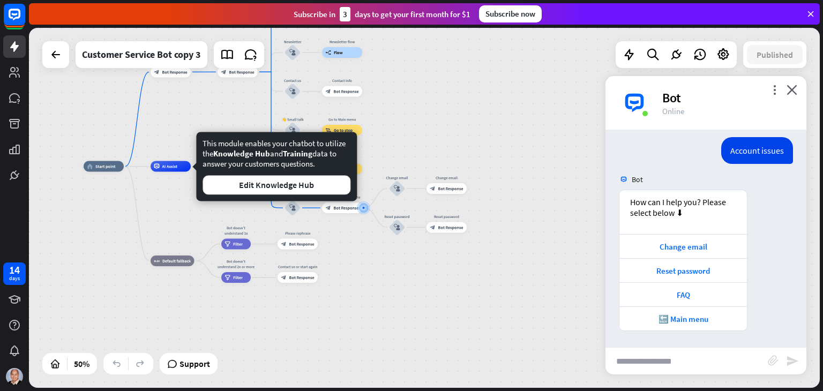
click at [677, 358] on input "text" at bounding box center [687, 361] width 162 height 27
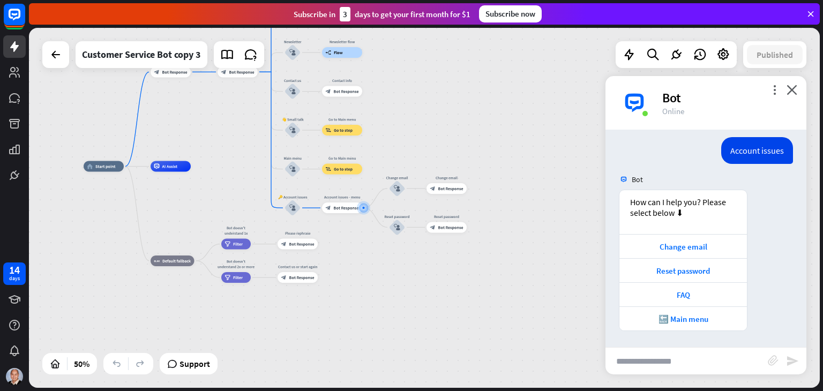
click at [677, 358] on input "text" at bounding box center [687, 361] width 162 height 27
type input "**********"
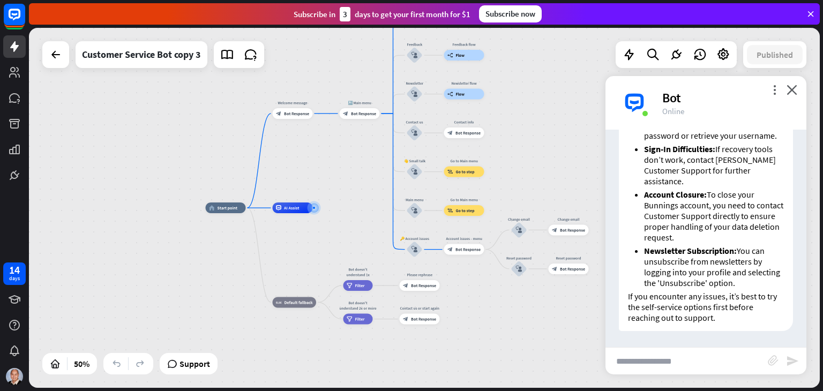
scroll to position [949, 0]
click at [690, 362] on input "text" at bounding box center [687, 361] width 162 height 27
paste input "**********"
type input "**********"
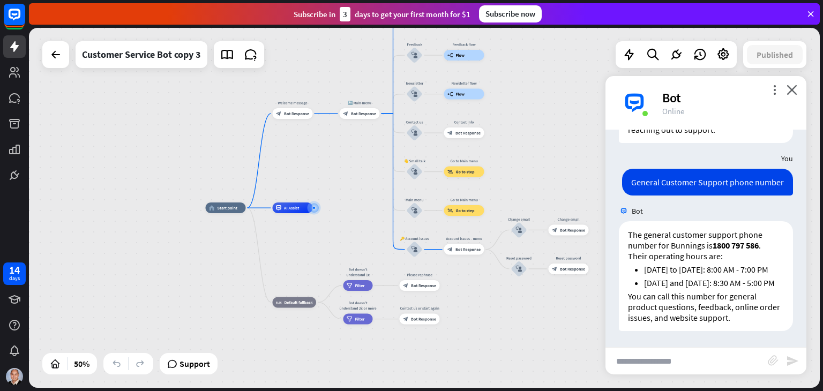
scroll to position [1159, 0]
paste input "**********"
type input "**********"
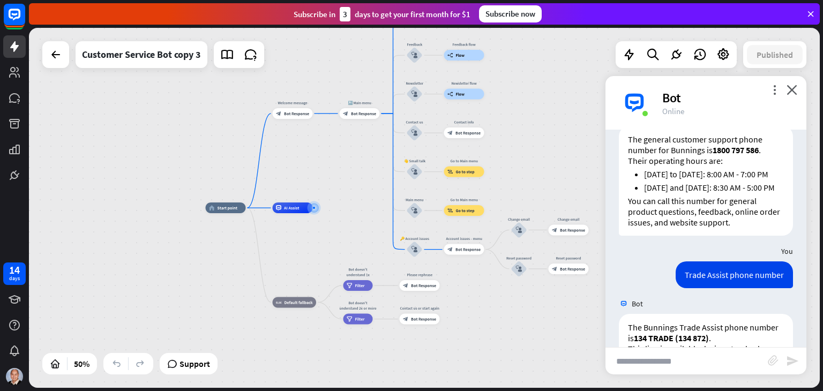
scroll to position [1339, 0]
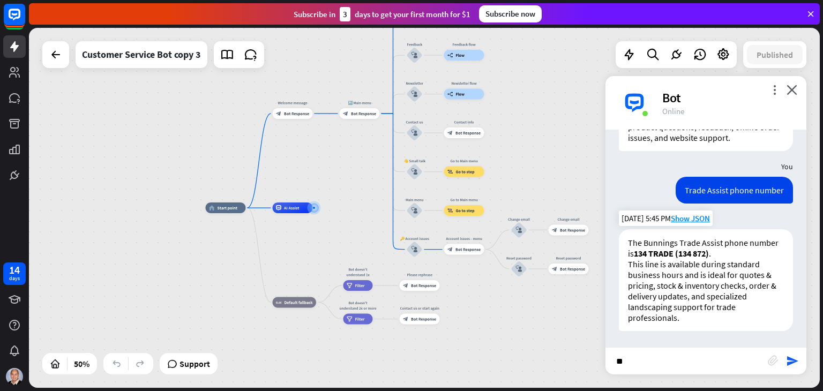
type input "*"
type input "**********"
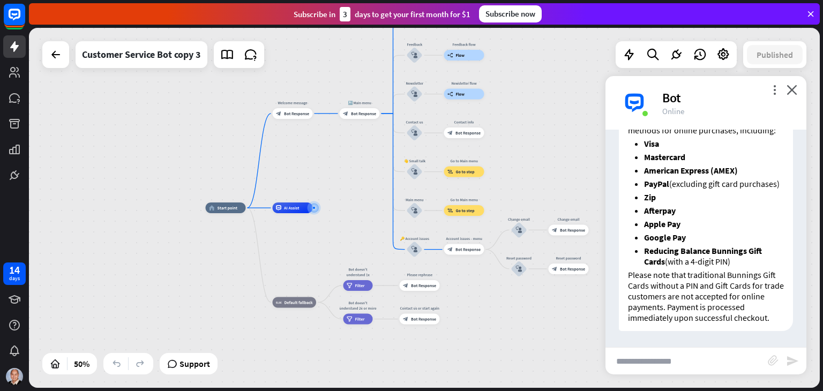
scroll to position [1510, 0]
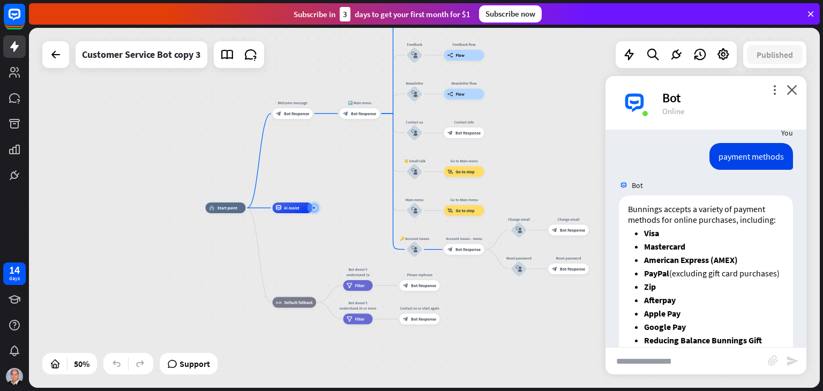
click at [669, 366] on input "text" at bounding box center [687, 361] width 162 height 27
paste input "**********"
type input "**********"
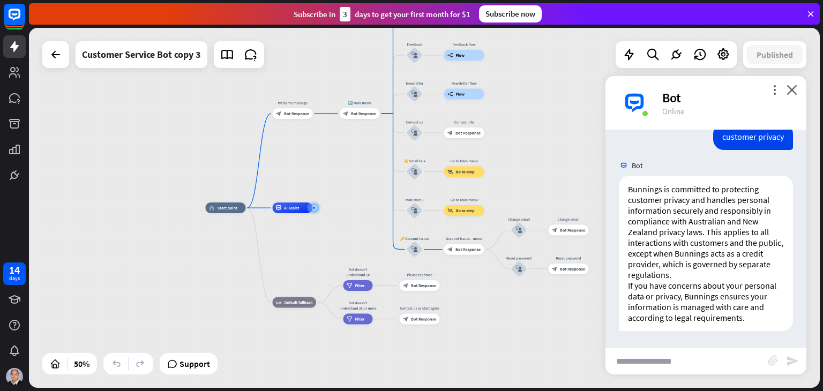
scroll to position [1887, 0]
click at [680, 361] on input "text" at bounding box center [687, 361] width 162 height 27
paste input "**********"
type input "**********"
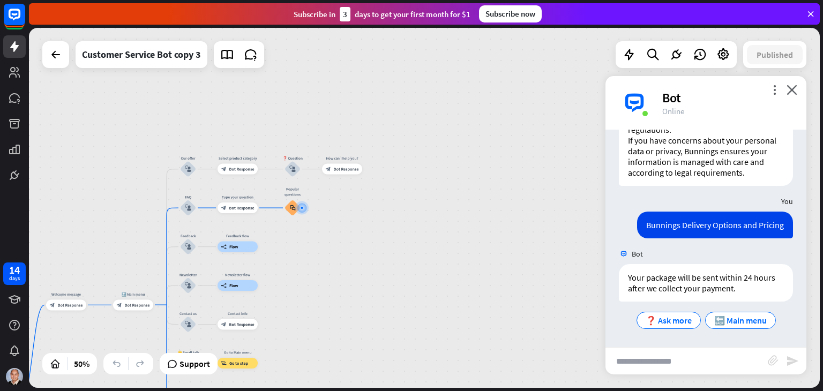
scroll to position [2032, 0]
click at [234, 212] on div "block_bot_response Bot Response" at bounding box center [238, 208] width 40 height 11
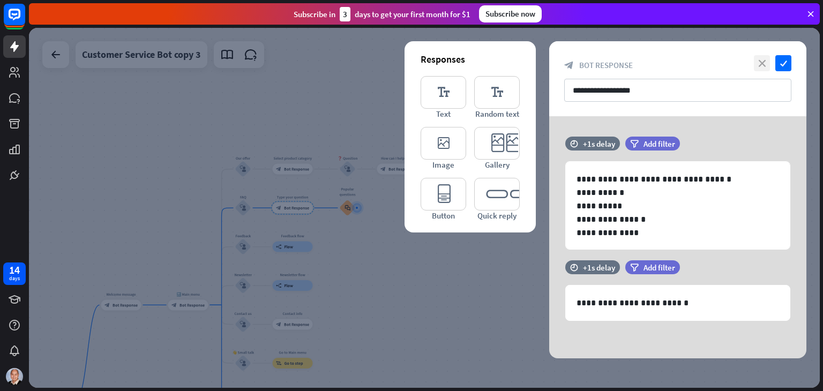
click at [759, 67] on icon "close" at bounding box center [762, 63] width 16 height 16
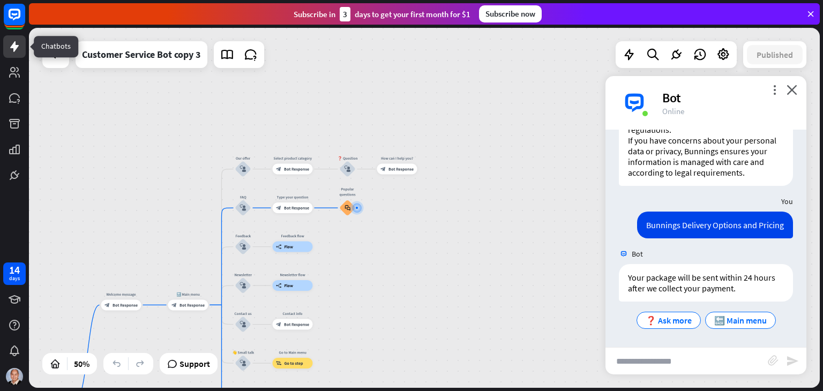
click at [15, 54] on link at bounding box center [14, 46] width 23 height 23
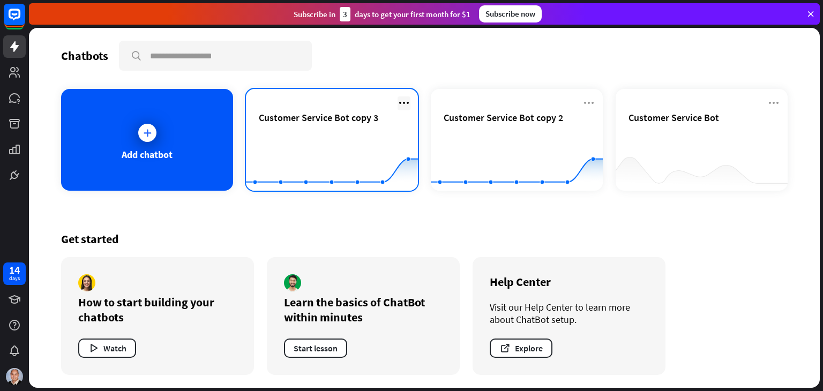
click at [404, 103] on icon at bounding box center [404, 102] width 13 height 13
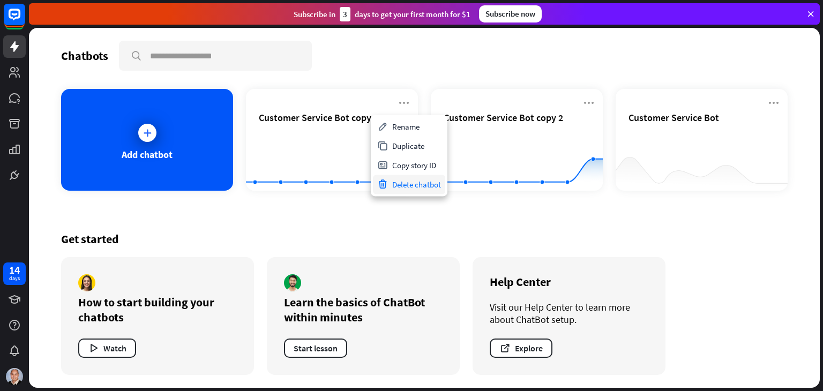
click at [415, 187] on div "Delete chatbot" at bounding box center [409, 184] width 72 height 19
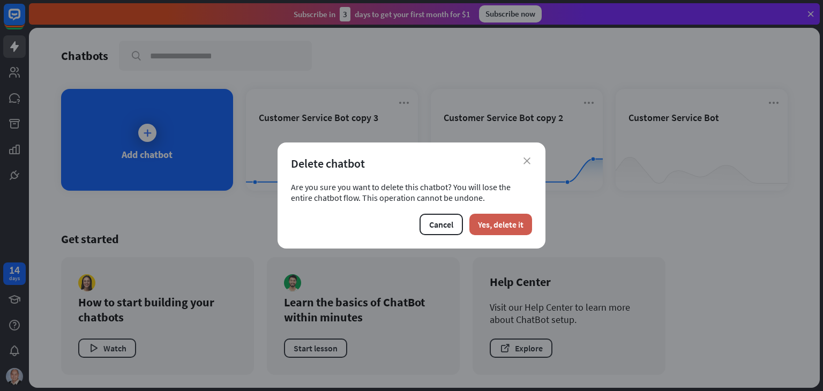
click at [503, 219] on button "Yes, delete it" at bounding box center [501, 224] width 63 height 21
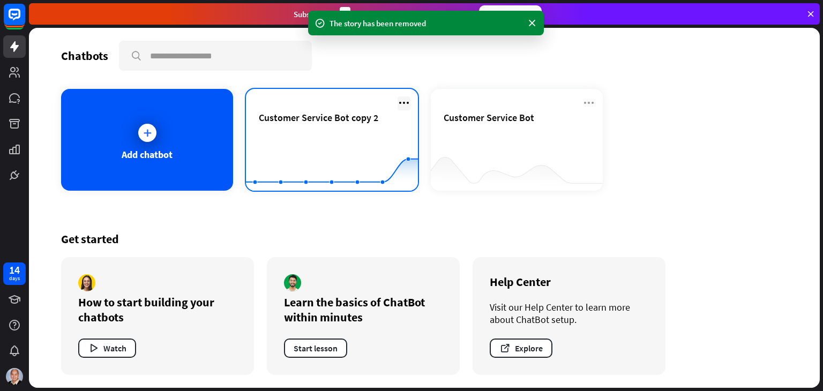
click at [401, 100] on icon at bounding box center [404, 102] width 13 height 13
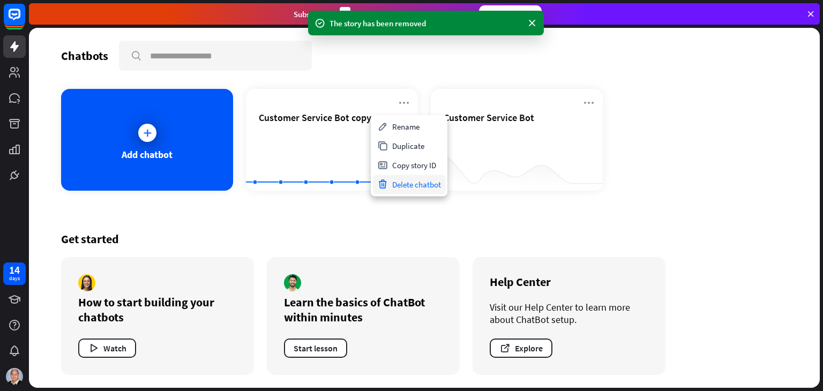
click at [417, 189] on div "Delete chatbot" at bounding box center [409, 184] width 72 height 19
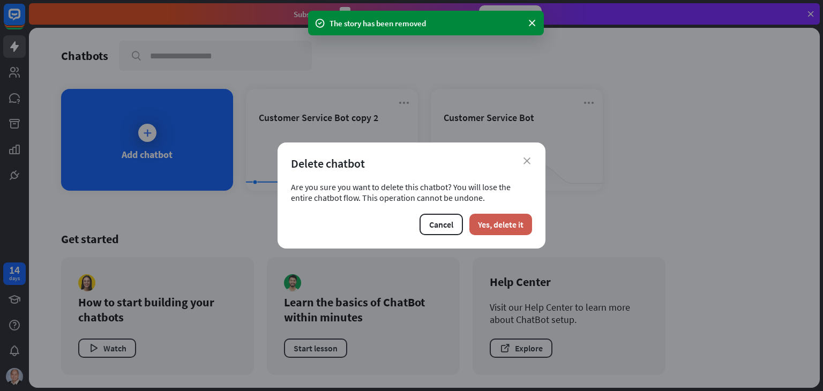
click at [500, 224] on button "Yes, delete it" at bounding box center [501, 224] width 63 height 21
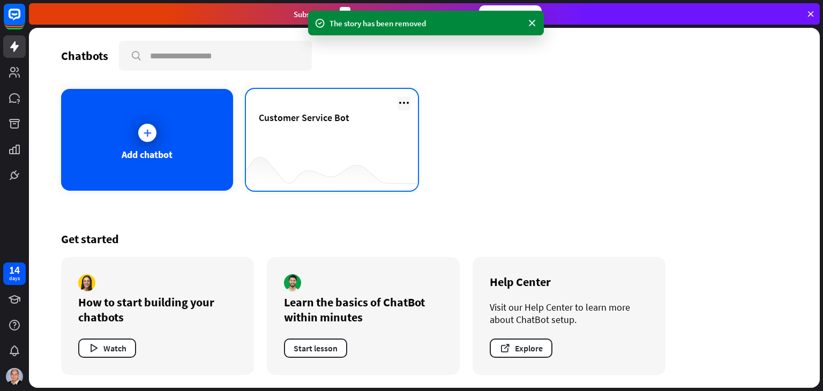
click at [407, 102] on icon at bounding box center [404, 102] width 13 height 13
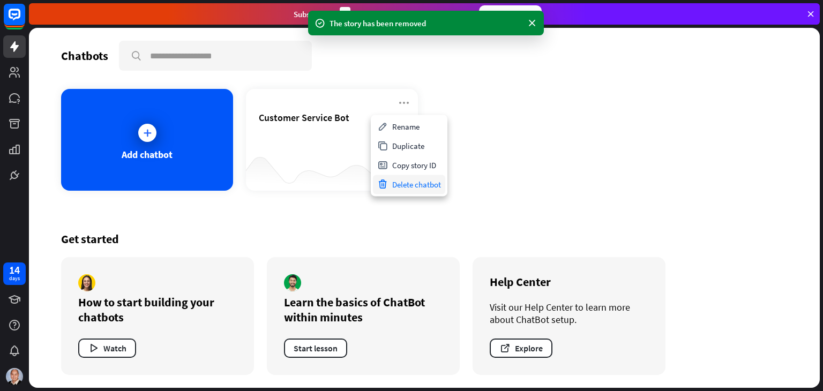
click at [423, 183] on div "Delete chatbot" at bounding box center [409, 184] width 72 height 19
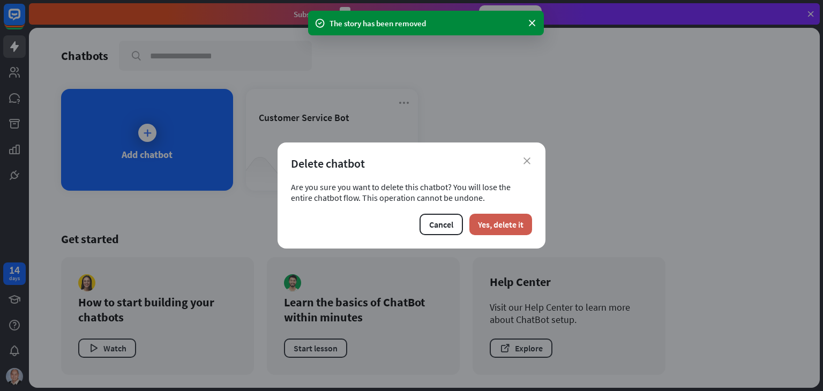
click at [495, 221] on button "Yes, delete it" at bounding box center [501, 224] width 63 height 21
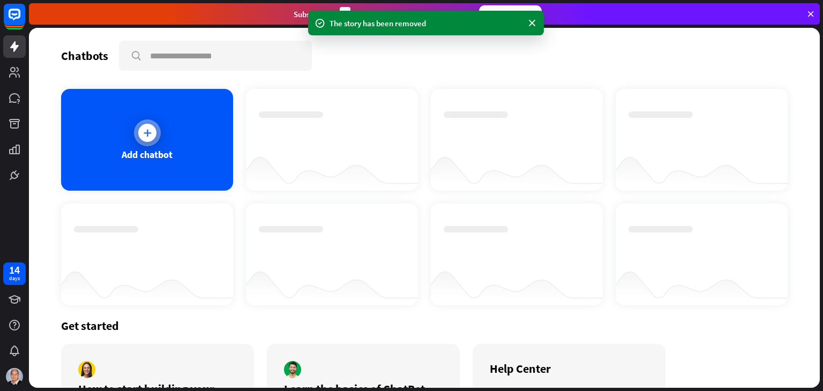
click at [153, 135] on div at bounding box center [147, 133] width 18 height 18
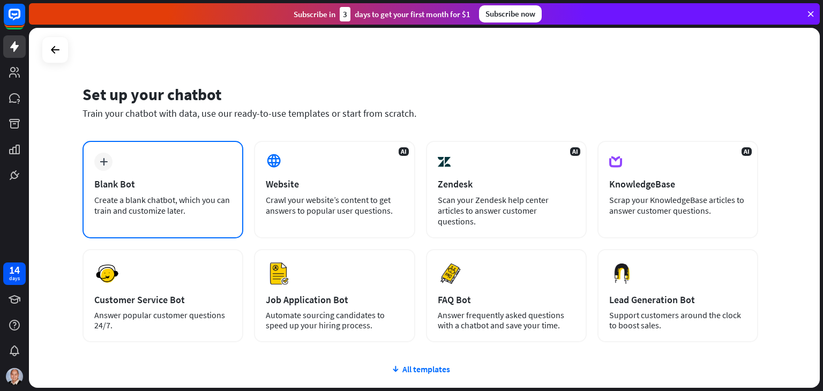
click at [119, 174] on div "plus Blank Bot Create a blank chatbot, which you can train and customize later." at bounding box center [163, 190] width 161 height 98
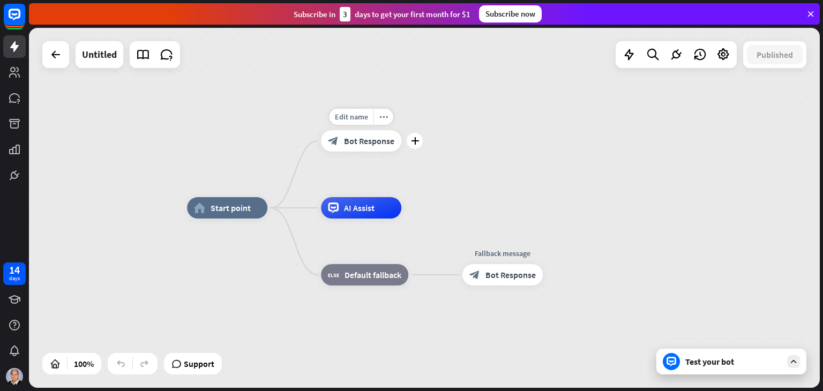
click at [375, 146] on div "block_bot_response Bot Response" at bounding box center [361, 140] width 80 height 21
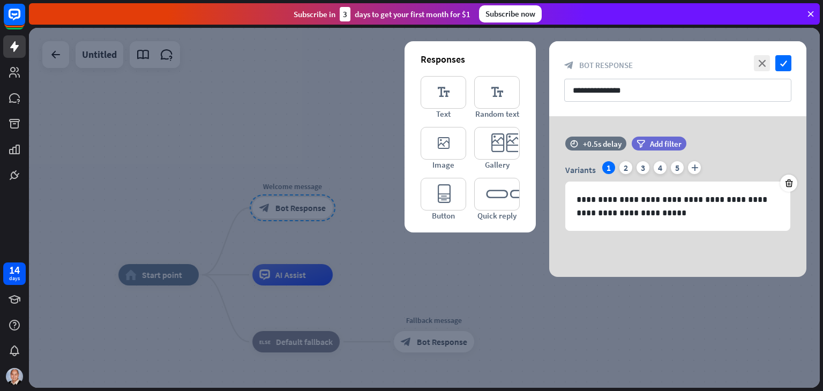
click at [390, 267] on div at bounding box center [424, 208] width 791 height 360
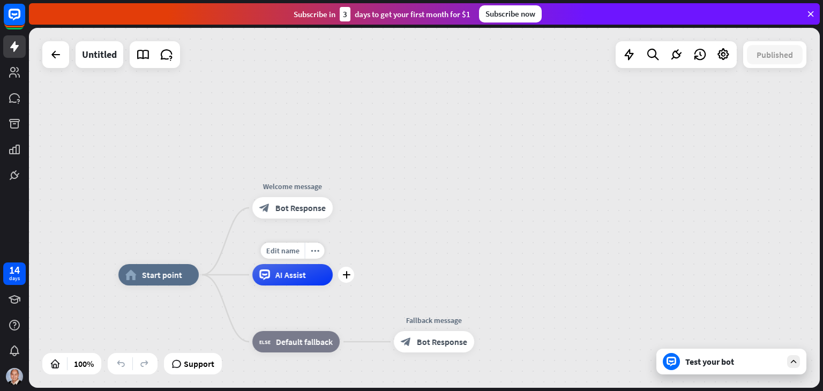
click at [309, 273] on div "AI Assist" at bounding box center [292, 274] width 80 height 21
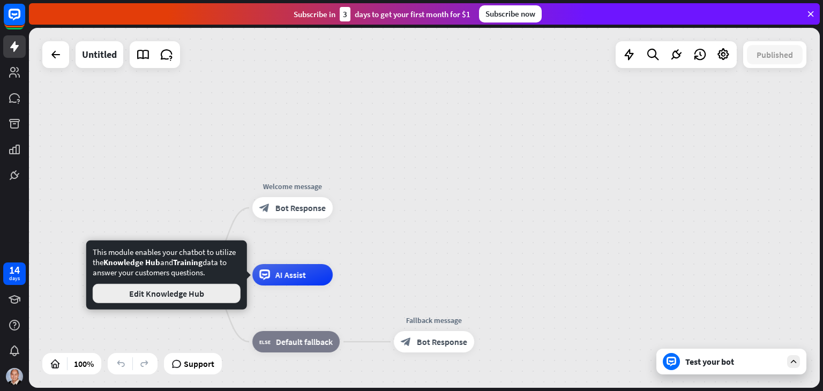
click at [203, 298] on button "Edit Knowledge Hub" at bounding box center [167, 293] width 148 height 19
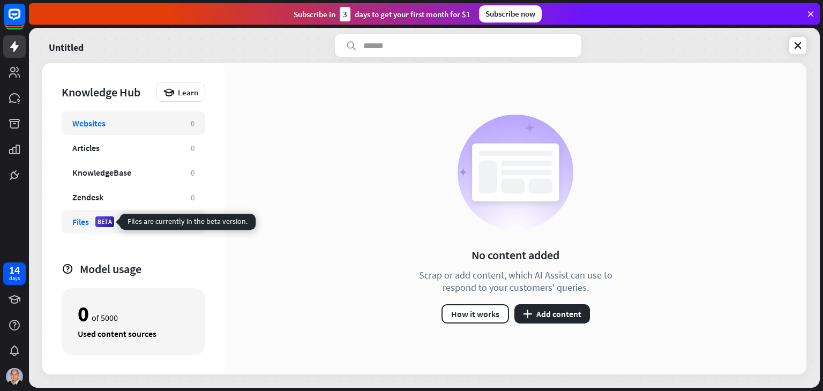
click at [108, 218] on div "BETA" at bounding box center [104, 222] width 19 height 11
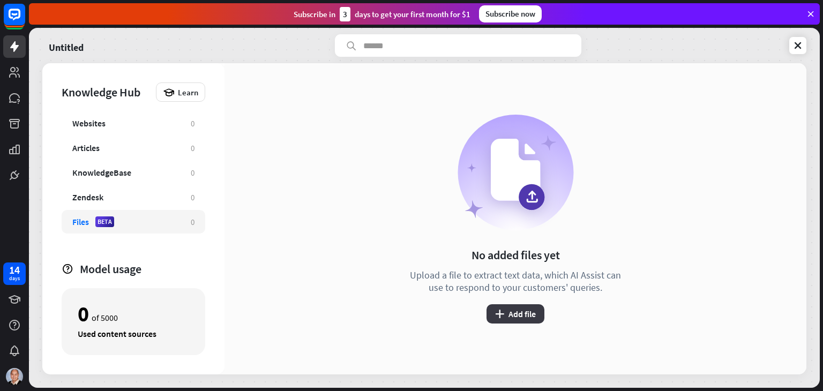
click at [525, 311] on button "plus Add file" at bounding box center [516, 313] width 58 height 19
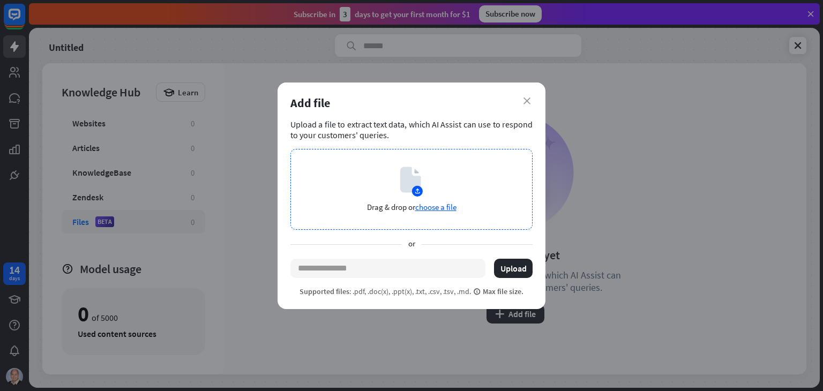
click at [429, 211] on span "choose a file" at bounding box center [435, 207] width 41 height 10
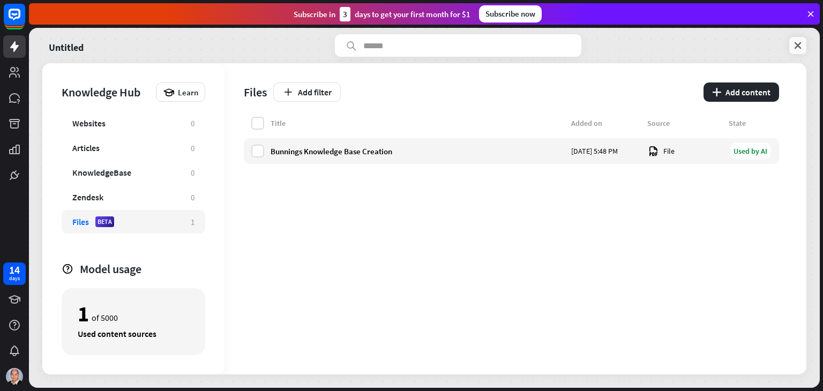
click at [799, 46] on icon at bounding box center [798, 45] width 11 height 11
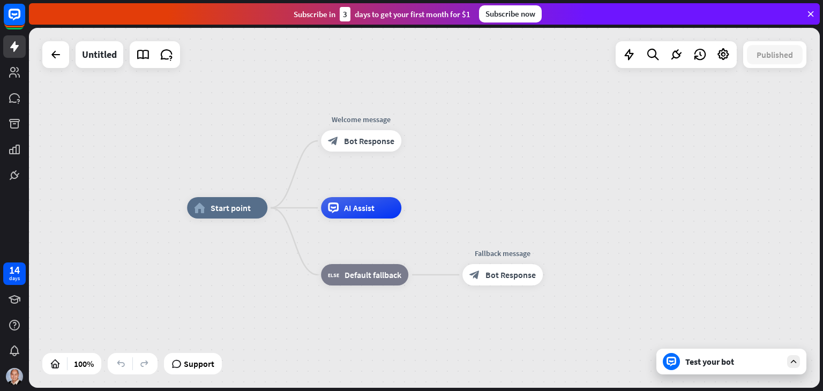
click at [743, 361] on div "Test your bot" at bounding box center [734, 361] width 96 height 11
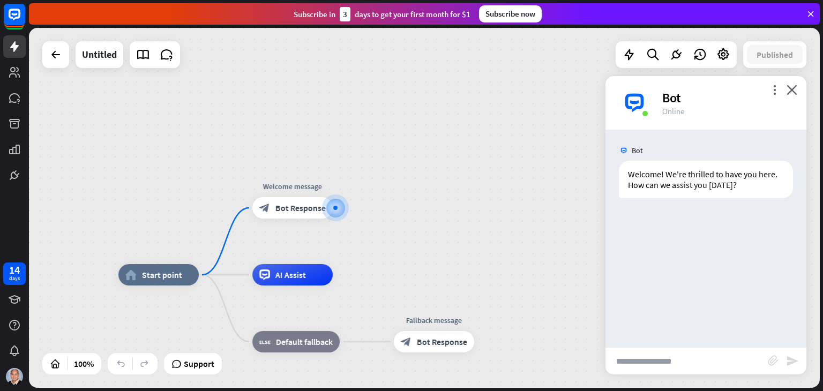
click at [650, 362] on input "text" at bounding box center [687, 361] width 162 height 27
paste input "**********"
type input "**********"
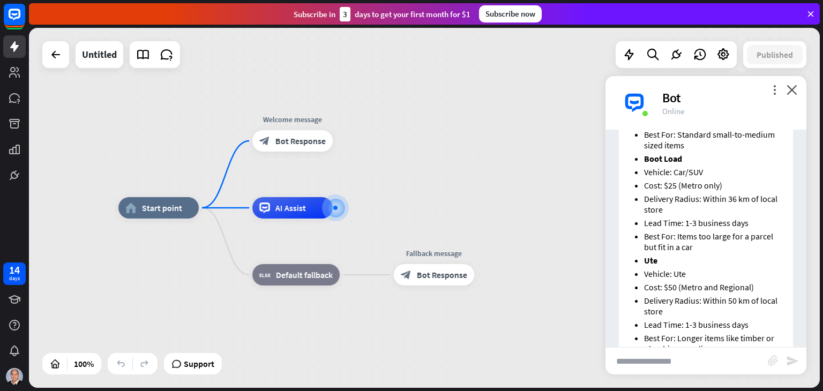
scroll to position [465, 0]
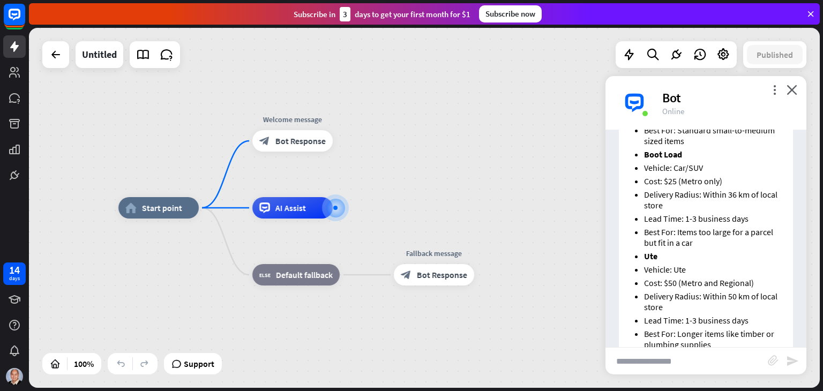
click at [687, 359] on input "text" at bounding box center [687, 361] width 162 height 27
type input "**********"
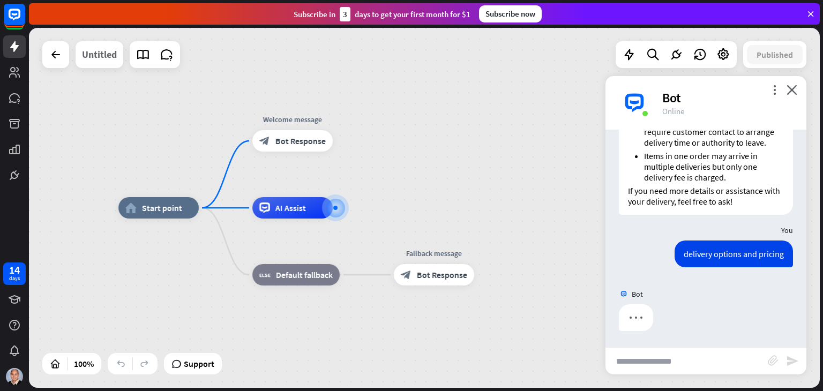
click at [97, 59] on div "Untitled" at bounding box center [99, 54] width 35 height 27
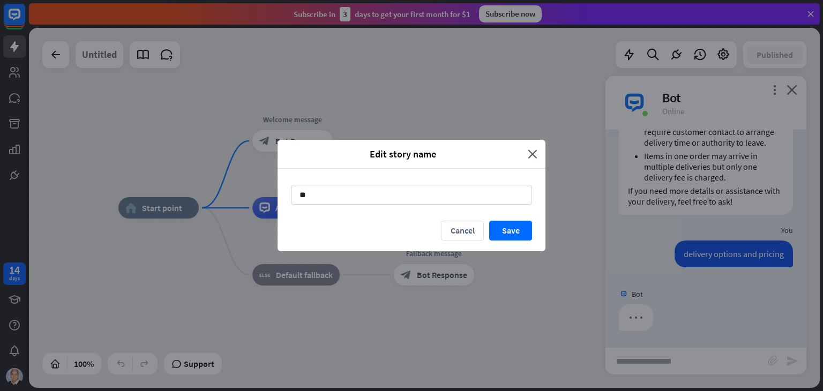
type input "*"
type input "******"
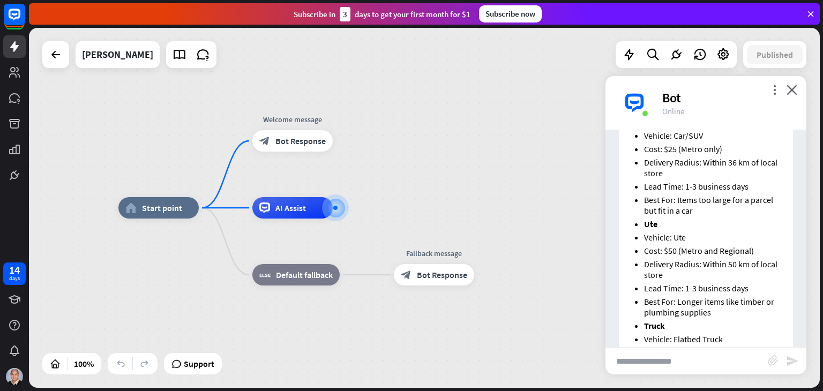
scroll to position [1217, 0]
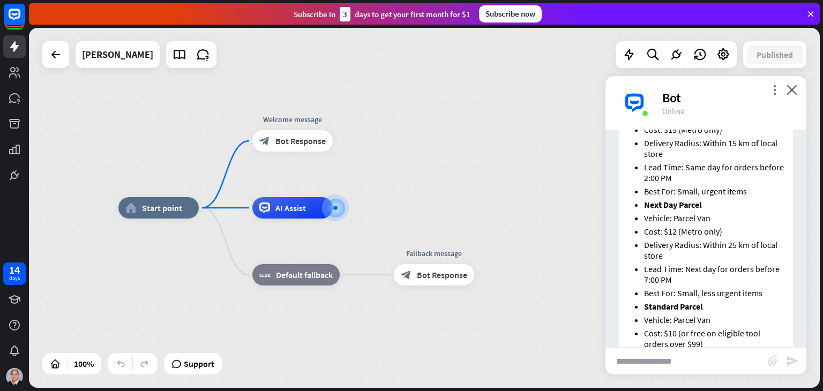
click at [635, 363] on input "text" at bounding box center [687, 361] width 162 height 27
paste input "*******"
type input "**********"
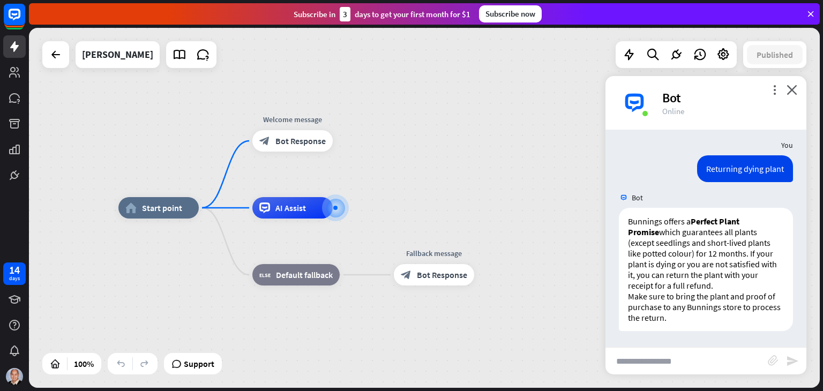
scroll to position [2134, 0]
click at [792, 92] on icon "close" at bounding box center [792, 90] width 11 height 10
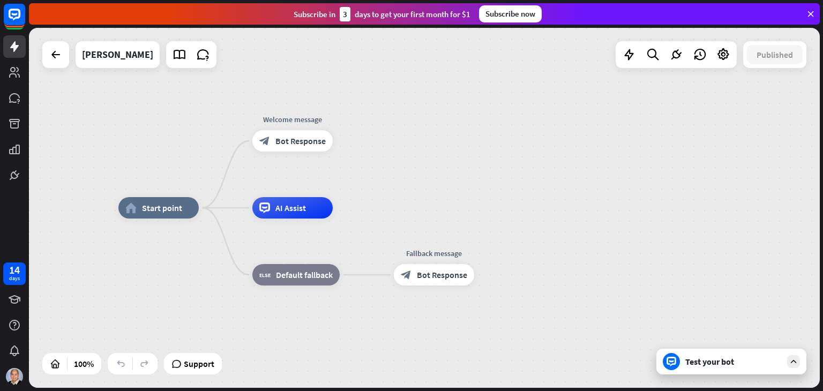
click at [719, 131] on div "home_2 Start point Welcome message block_bot_response Bot Response AI Assist bl…" at bounding box center [424, 208] width 791 height 360
click at [723, 52] on icon at bounding box center [724, 55] width 14 height 14
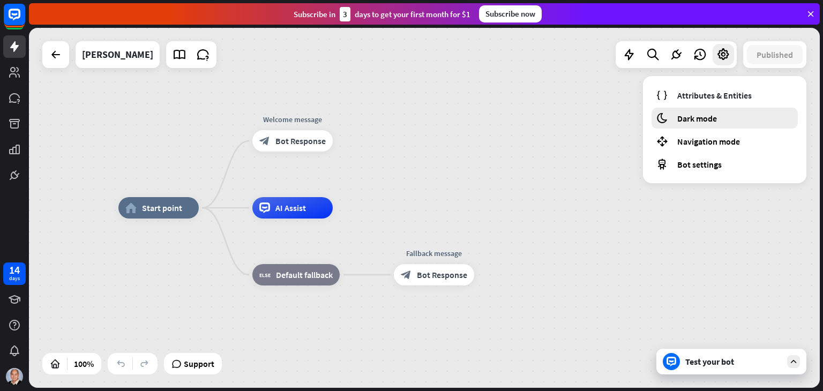
click at [719, 115] on div "moon Dark mode" at bounding box center [725, 118] width 146 height 21
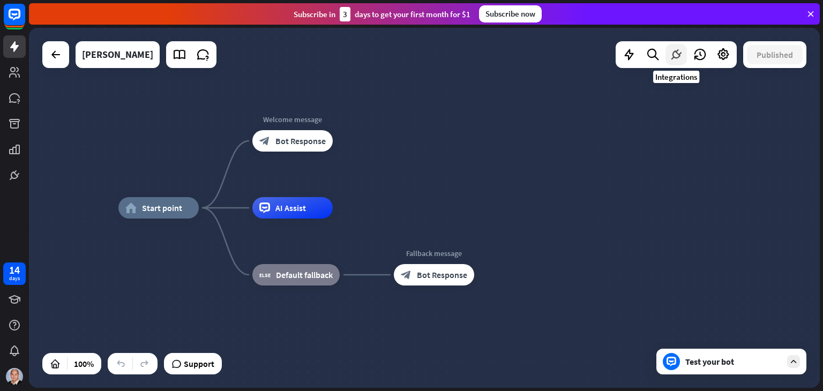
click at [678, 58] on icon at bounding box center [677, 55] width 14 height 14
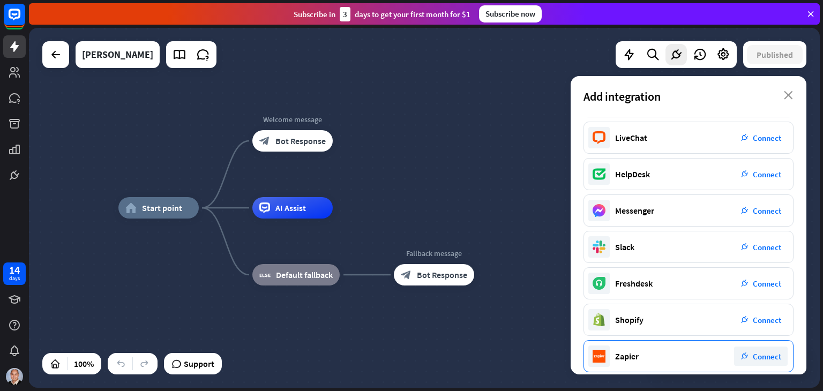
scroll to position [0, 0]
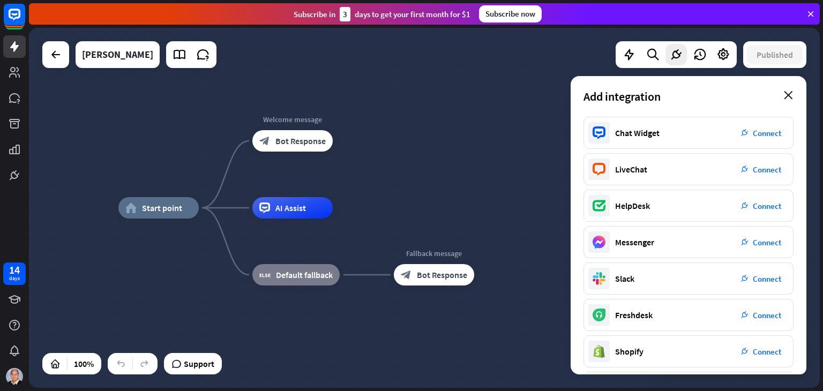
click at [791, 92] on icon "close" at bounding box center [788, 95] width 9 height 9
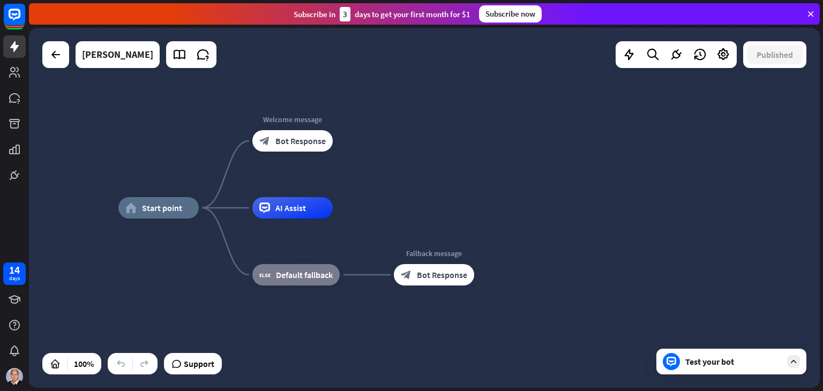
click at [731, 363] on div "Test your bot" at bounding box center [734, 361] width 96 height 11
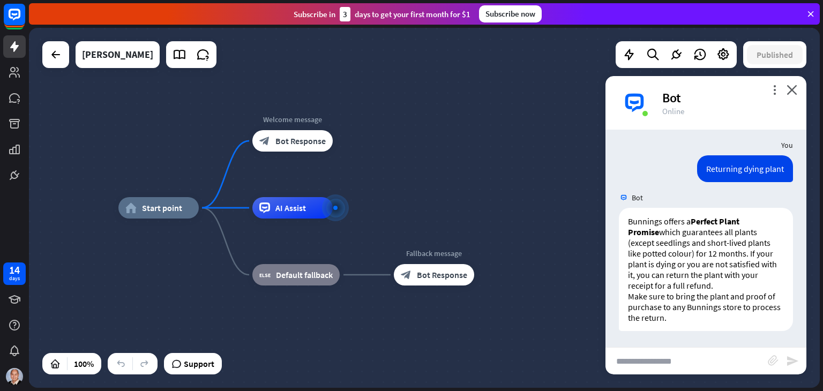
click at [665, 363] on input "text" at bounding box center [687, 361] width 162 height 27
type input "**********"
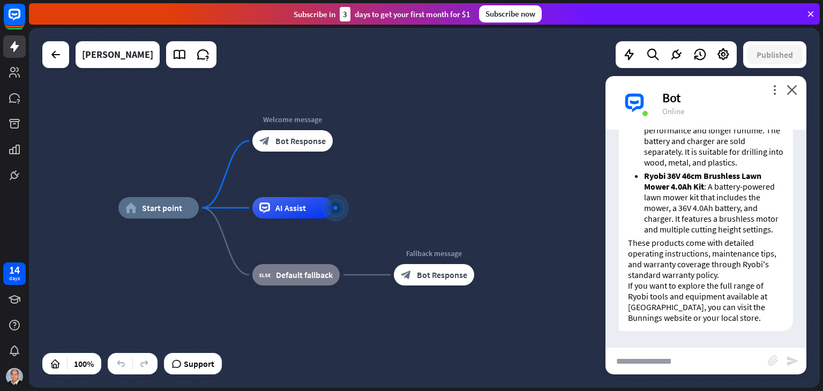
scroll to position [2515, 0]
click at [667, 359] on input "text" at bounding box center [687, 361] width 162 height 27
type input "**********"
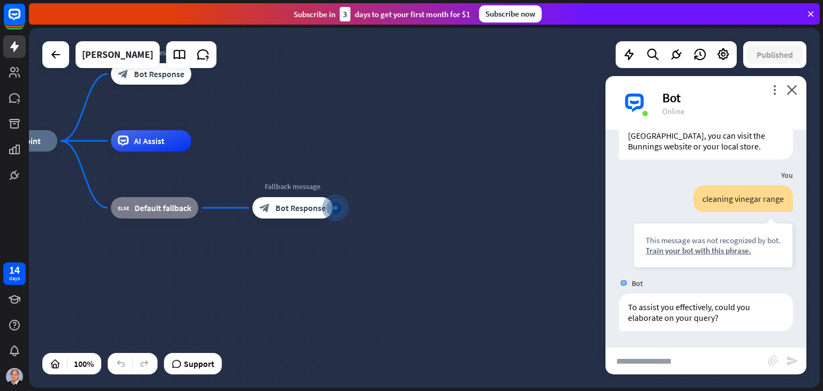
scroll to position [2686, 0]
click at [667, 359] on input "text" at bounding box center [687, 361] width 162 height 27
type input "**********"
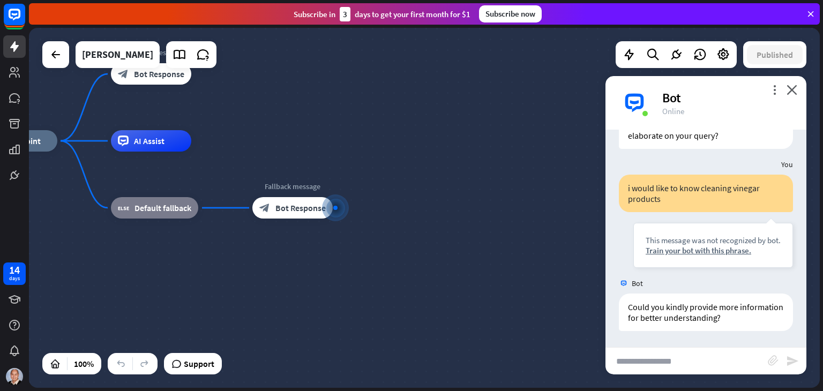
scroll to position [2868, 0]
click at [295, 206] on span "Bot Response" at bounding box center [301, 208] width 50 height 11
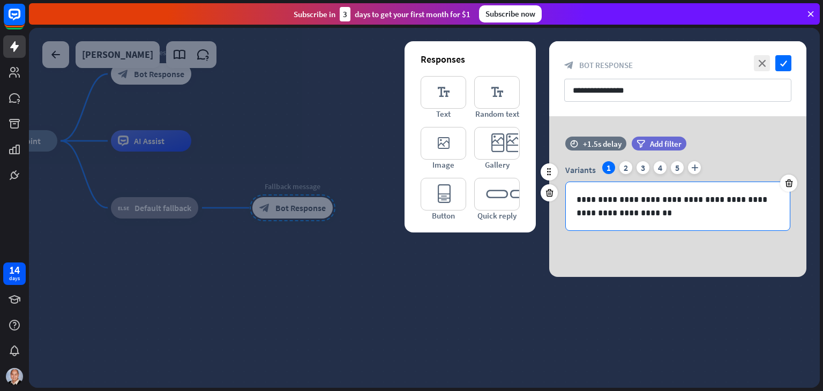
click at [634, 209] on p "**********" at bounding box center [678, 206] width 203 height 27
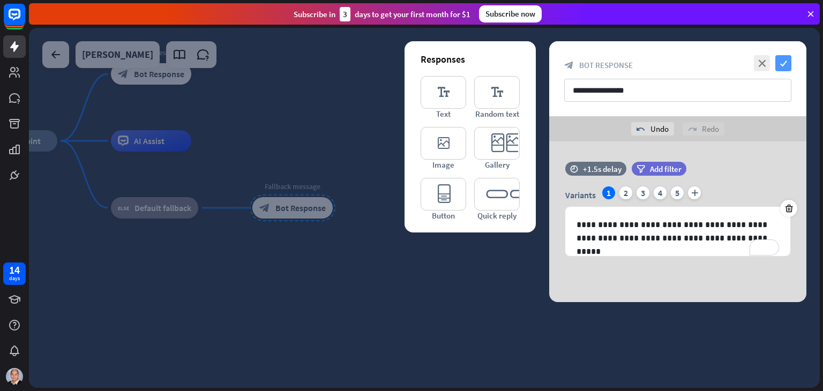
click at [789, 64] on icon "check" at bounding box center [784, 63] width 16 height 16
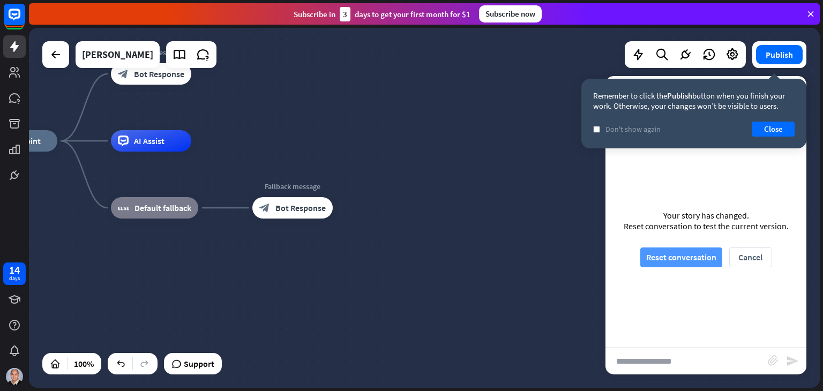
click at [693, 258] on button "Reset conversation" at bounding box center [682, 258] width 82 height 20
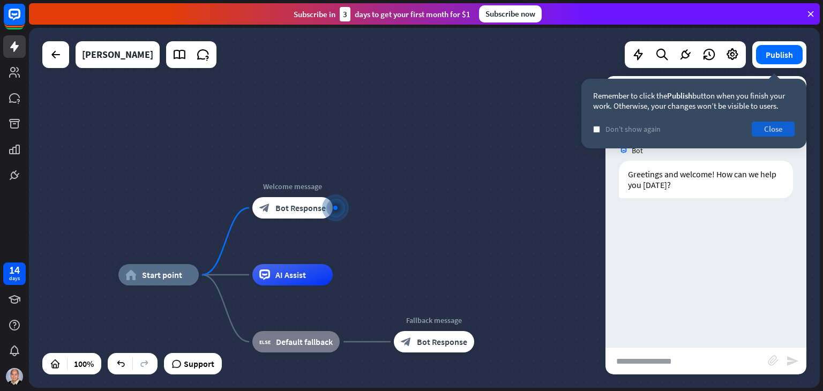
click at [774, 128] on button "Close" at bounding box center [773, 129] width 43 height 15
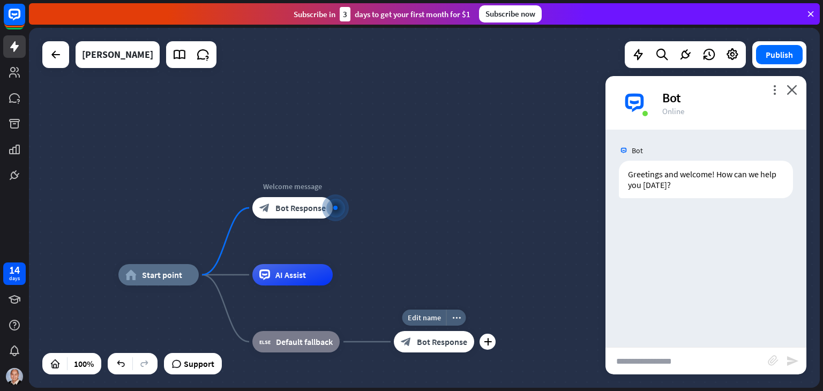
click at [456, 348] on div "block_bot_response Bot Response" at bounding box center [434, 341] width 80 height 21
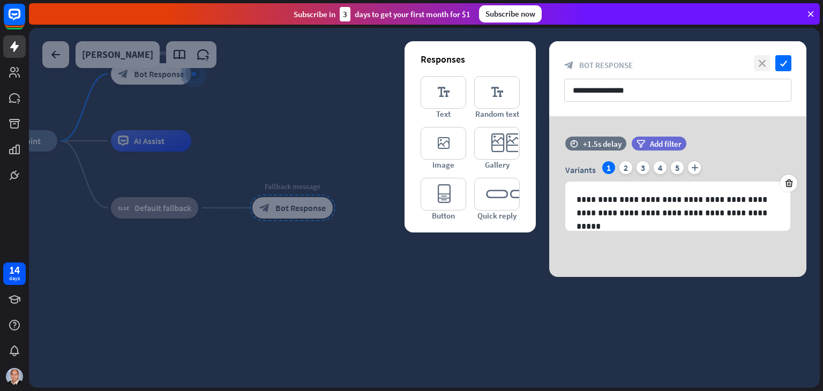
click at [760, 62] on icon "close" at bounding box center [762, 63] width 16 height 16
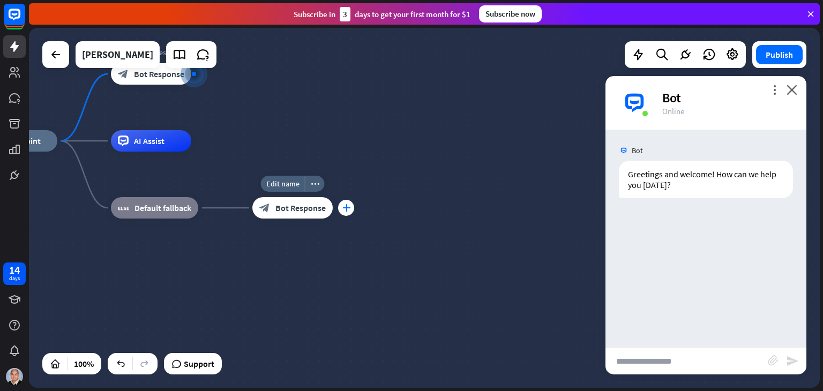
click at [348, 213] on div "plus" at bounding box center [346, 208] width 16 height 16
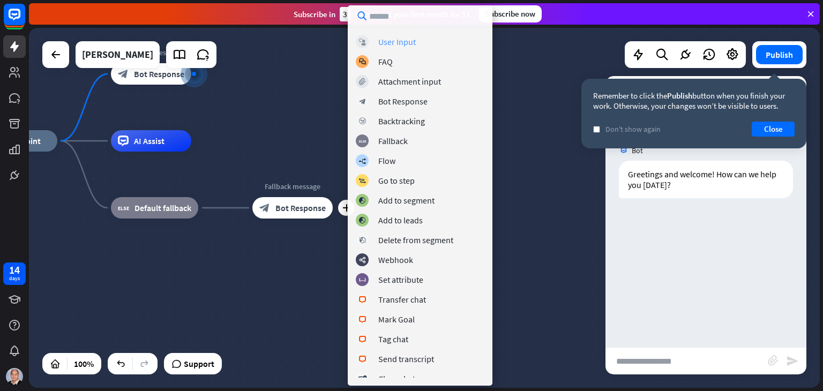
click at [399, 40] on div "User Input" at bounding box center [397, 41] width 38 height 11
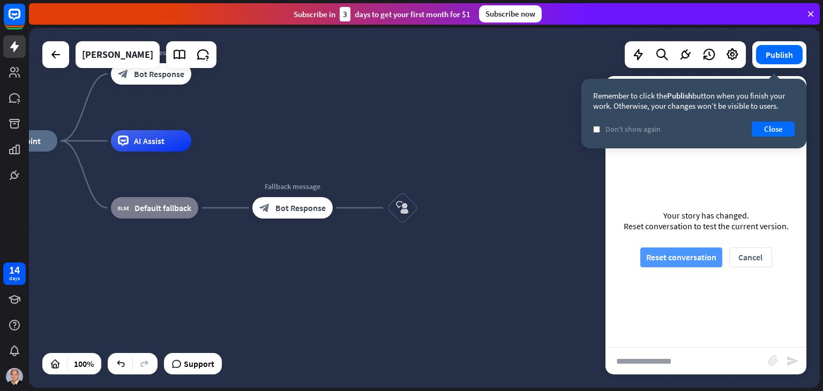
click at [700, 252] on button "Reset conversation" at bounding box center [682, 258] width 82 height 20
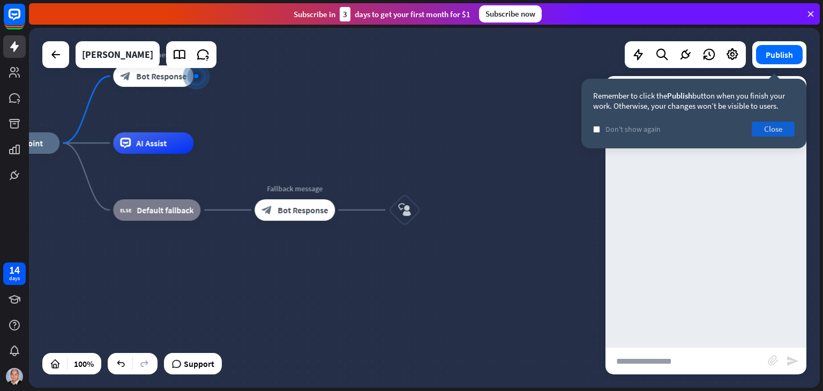
click at [765, 129] on button "Close" at bounding box center [773, 129] width 43 height 15
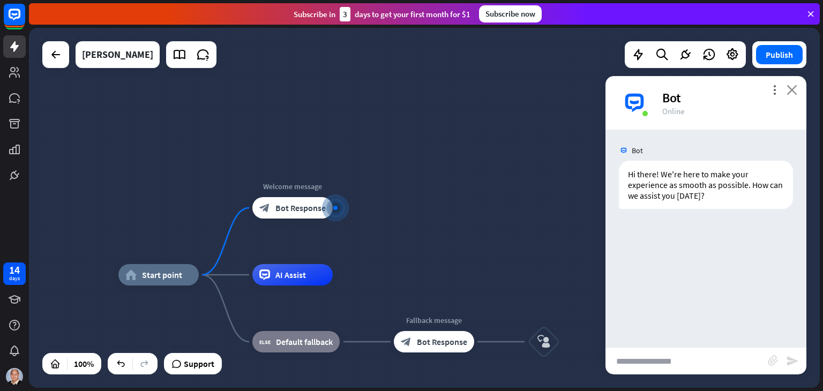
click at [796, 90] on icon "close" at bounding box center [792, 90] width 11 height 10
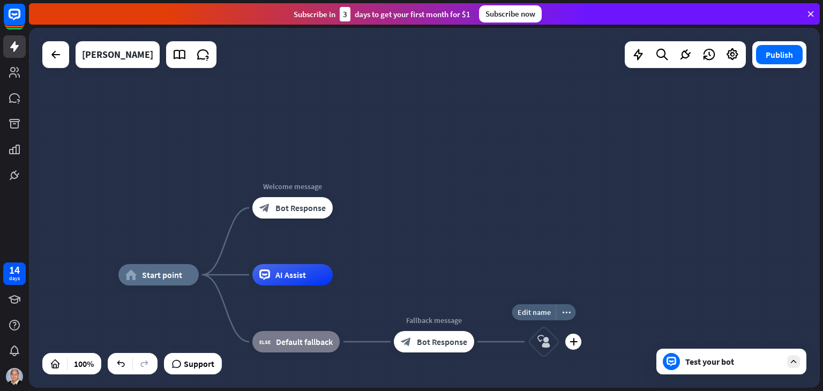
click at [547, 339] on icon "block_user_input" at bounding box center [544, 342] width 13 height 13
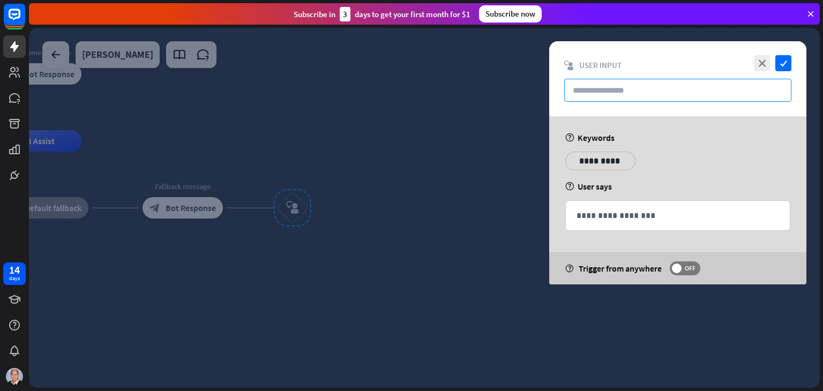
click at [598, 92] on input "text" at bounding box center [677, 90] width 227 height 23
click at [687, 269] on span "OFF" at bounding box center [690, 268] width 17 height 9
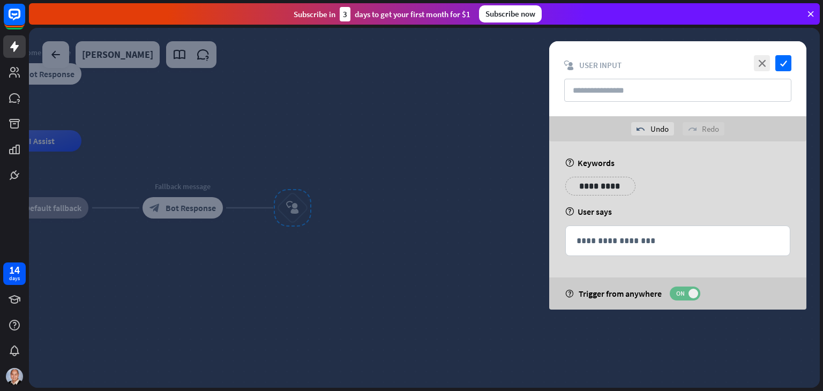
click at [680, 292] on span "ON" at bounding box center [680, 293] width 17 height 9
click at [760, 63] on icon "close" at bounding box center [762, 63] width 16 height 16
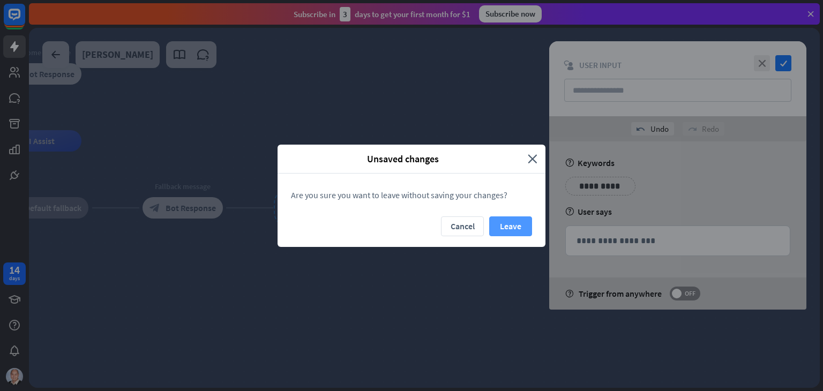
click at [519, 228] on button "Leave" at bounding box center [510, 227] width 43 height 20
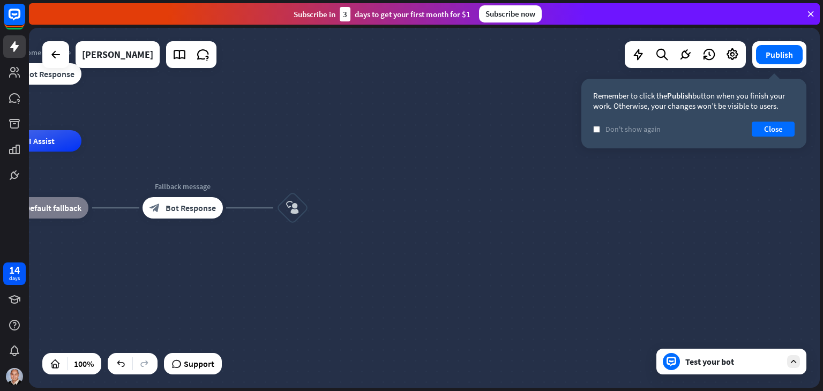
click at [753, 364] on div "Test your bot" at bounding box center [734, 361] width 96 height 11
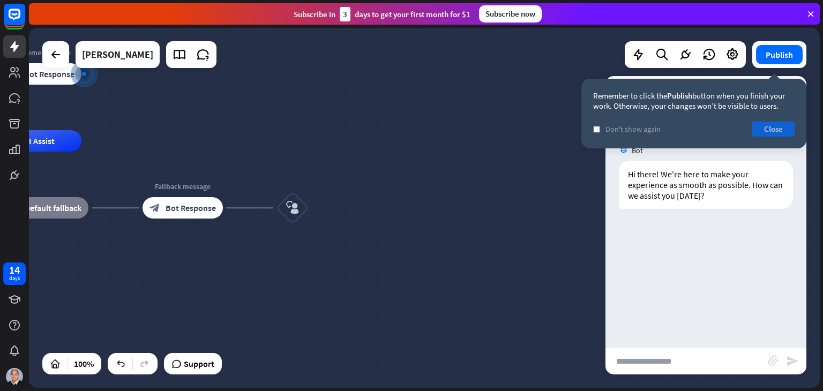
click at [774, 131] on button "Close" at bounding box center [773, 129] width 43 height 15
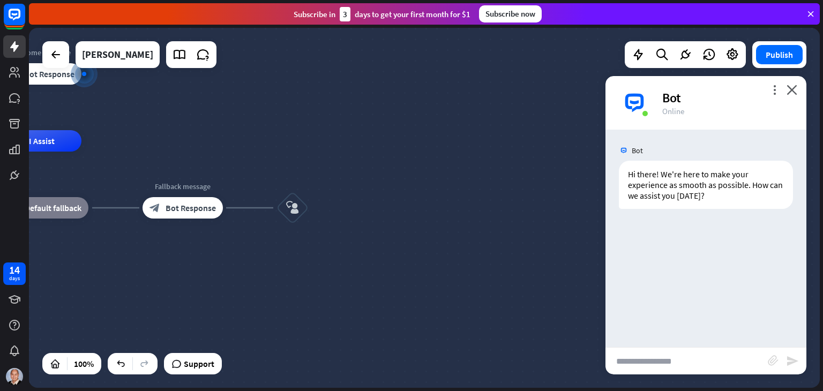
click at [655, 359] on input "text" at bounding box center [687, 361] width 162 height 27
click at [706, 359] on input "text" at bounding box center [687, 361] width 162 height 27
type input "*"
type input "**********"
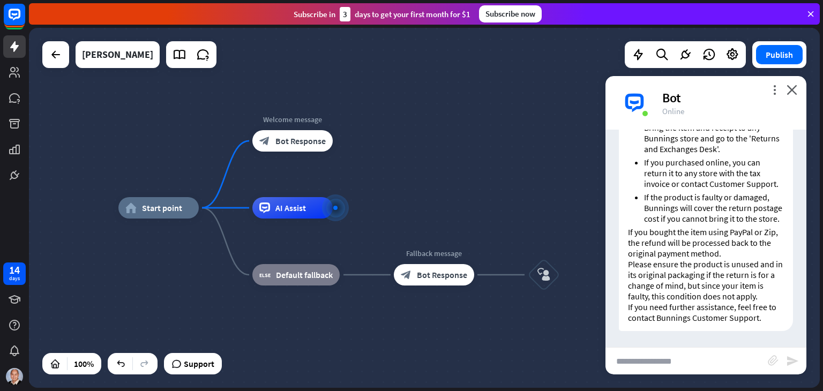
scroll to position [307, 0]
type input "**********"
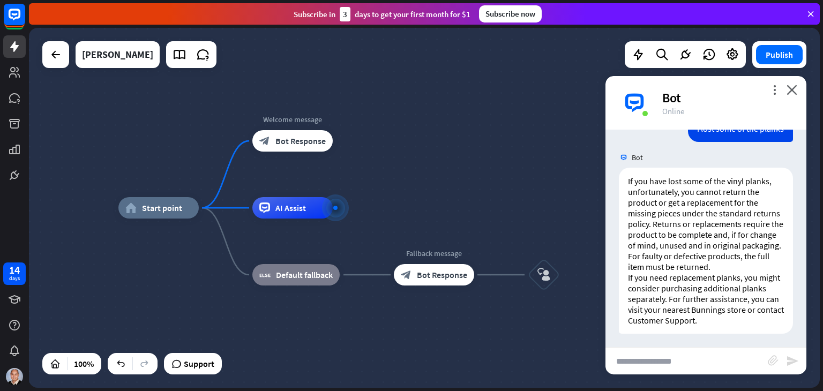
scroll to position [551, 0]
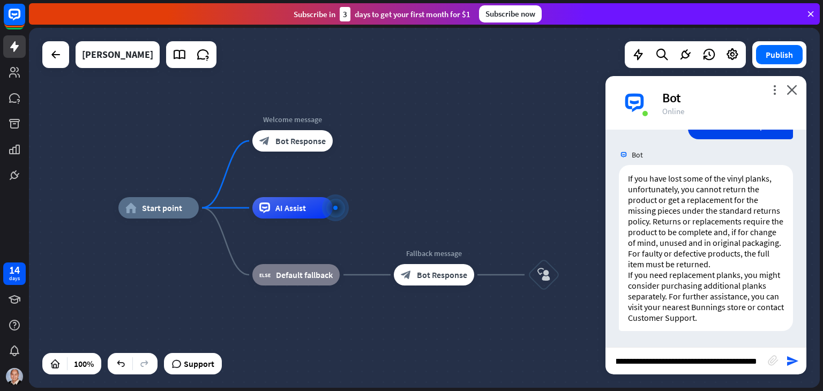
type input "**********"
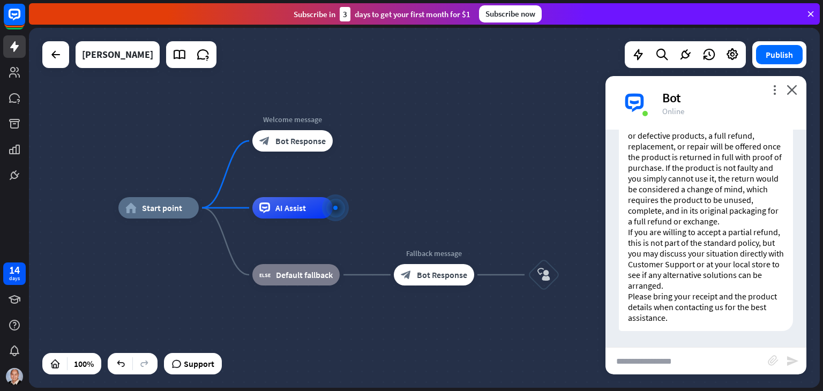
scroll to position [728, 0]
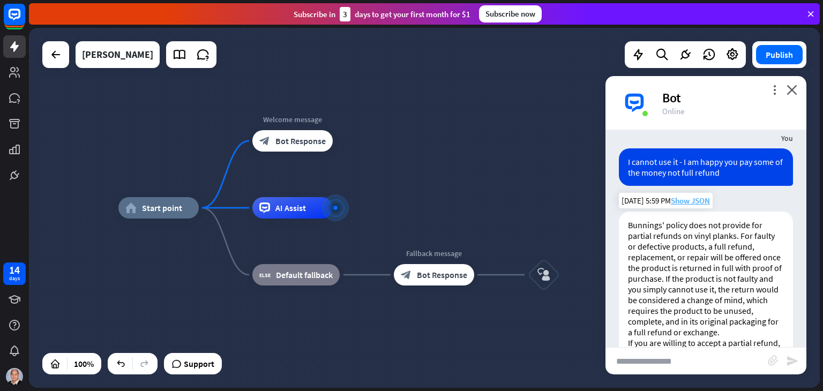
click at [697, 206] on span "Show JSON" at bounding box center [690, 201] width 39 height 10
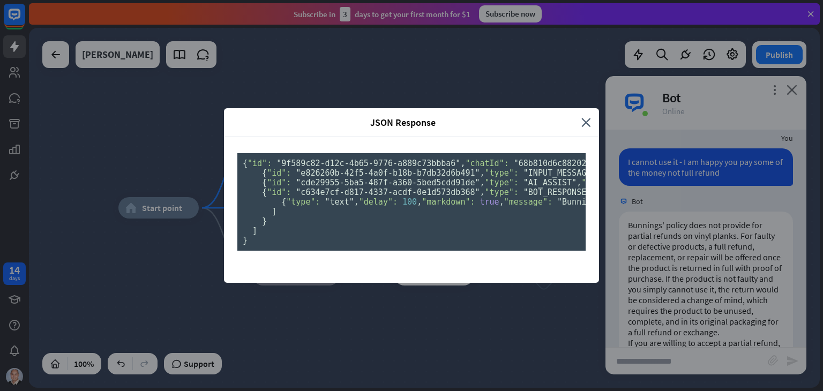
scroll to position [0, 0]
click at [583, 116] on icon "close" at bounding box center [587, 122] width 10 height 12
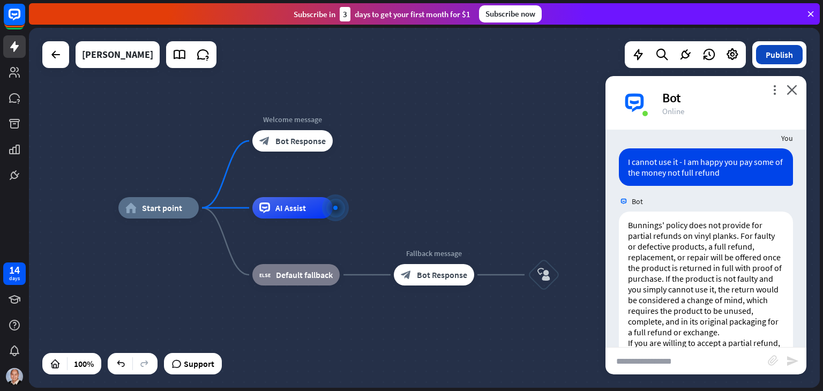
click at [789, 54] on button "Publish" at bounding box center [779, 54] width 47 height 19
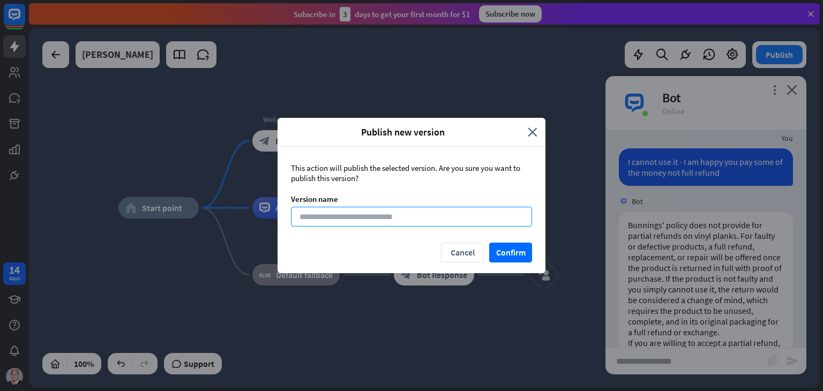
click at [387, 219] on input at bounding box center [411, 217] width 241 height 20
type input "**********"
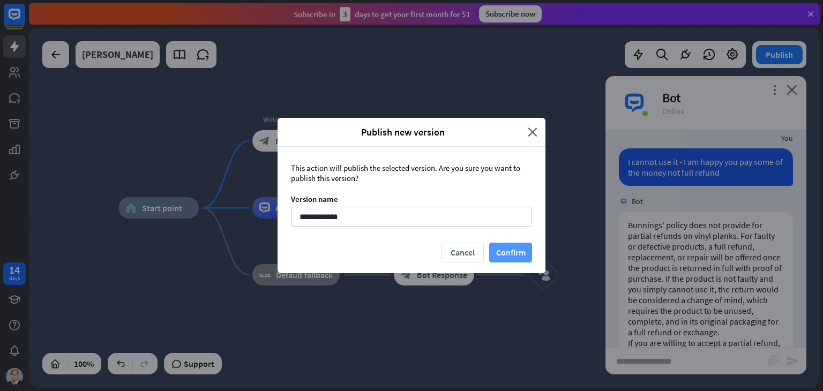
click at [502, 250] on button "Confirm" at bounding box center [510, 253] width 43 height 20
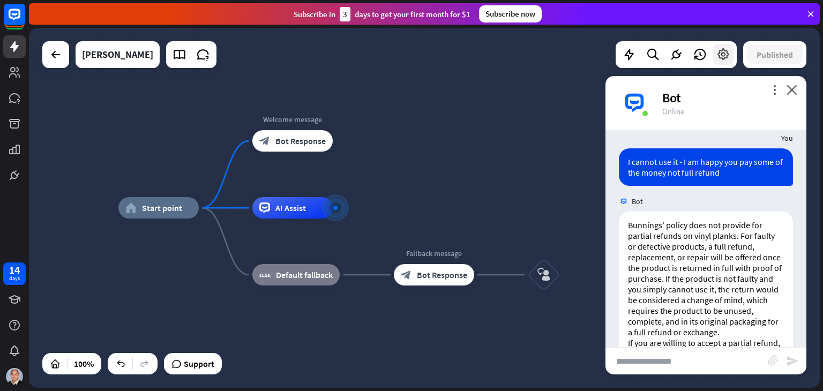
click at [723, 55] on icon at bounding box center [724, 55] width 14 height 14
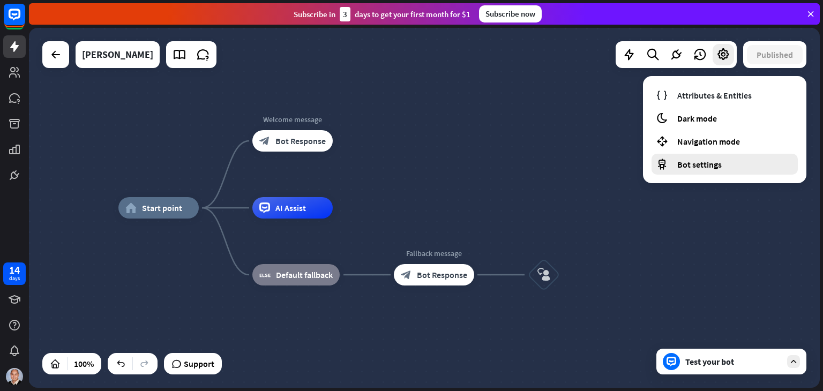
click at [703, 161] on span "Bot settings" at bounding box center [700, 164] width 44 height 11
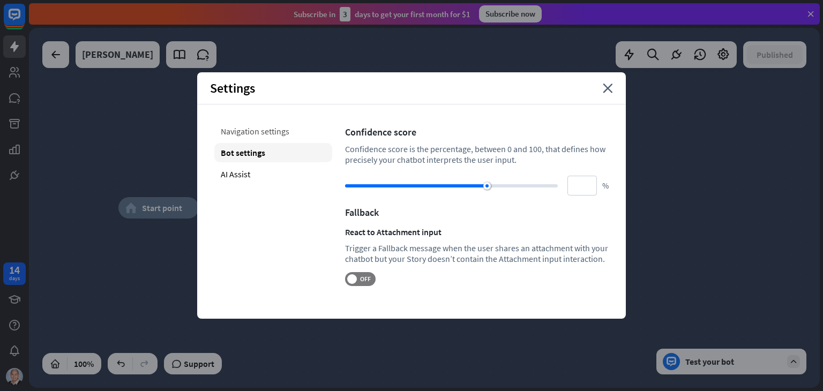
click at [271, 131] on div "Navigation settings" at bounding box center [273, 131] width 118 height 19
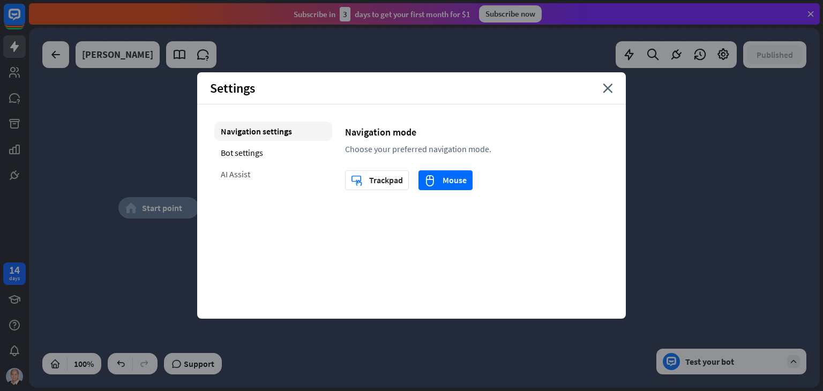
click at [246, 178] on div "AI Assist" at bounding box center [273, 174] width 118 height 19
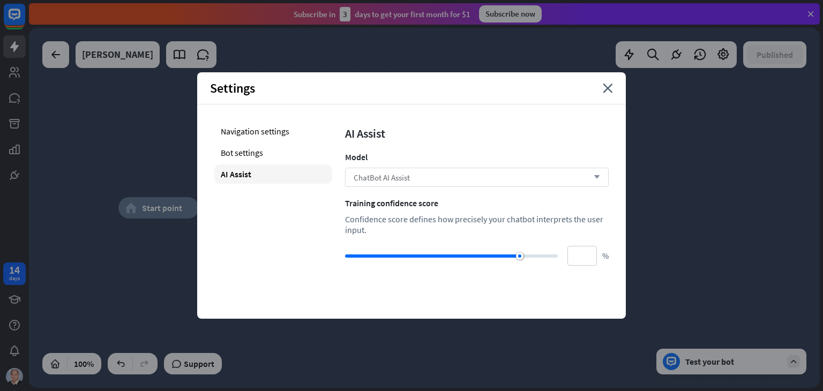
click at [542, 183] on div "ChatBot AI Assist arrow_down" at bounding box center [477, 177] width 264 height 19
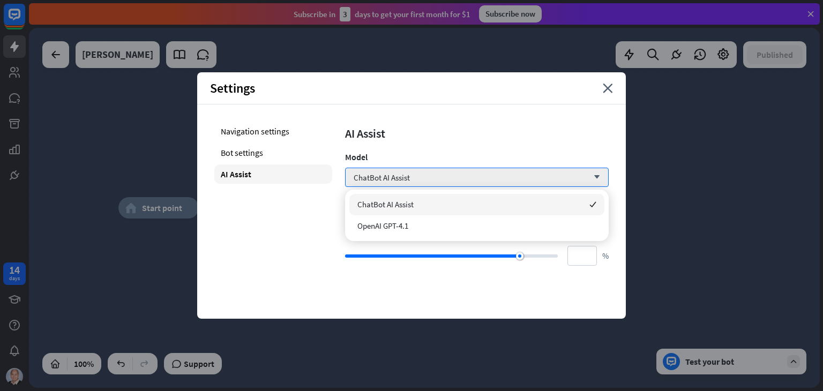
click at [559, 146] on div "AI Assist Model ChatBot AI Assist arrow_down Training confidence score Confiden…" at bounding box center [477, 194] width 264 height 144
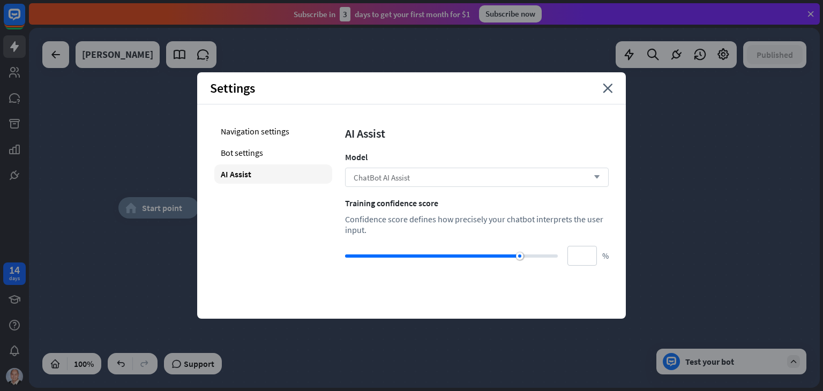
click at [562, 177] on div "ChatBot AI Assist arrow_down" at bounding box center [477, 177] width 264 height 19
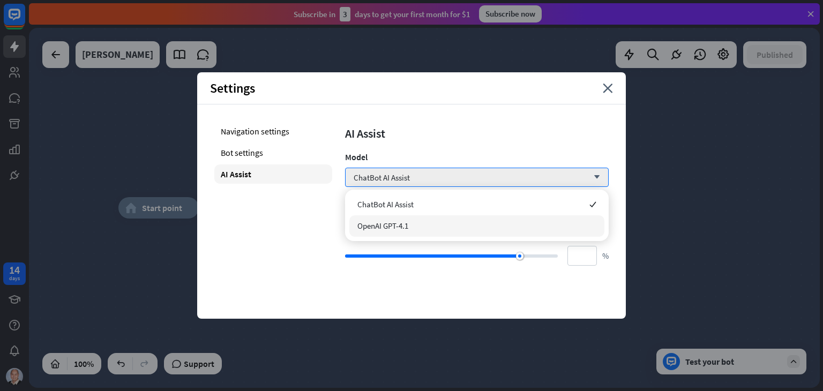
click at [517, 227] on div "OpenAI GPT-4.1" at bounding box center [477, 225] width 255 height 21
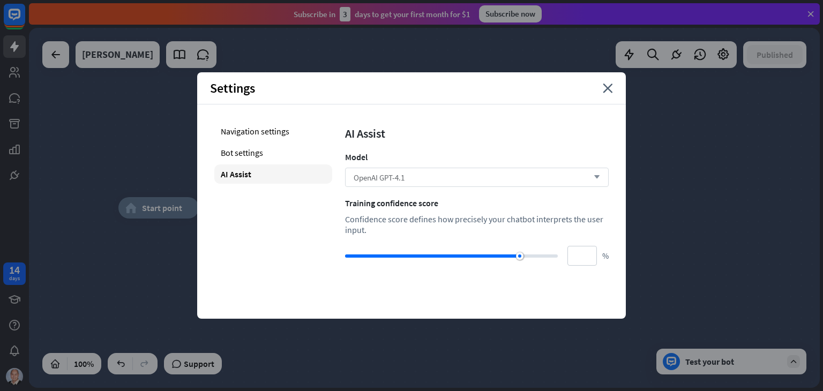
click at [542, 180] on div "OpenAI GPT-4.1 arrow_down" at bounding box center [477, 177] width 264 height 19
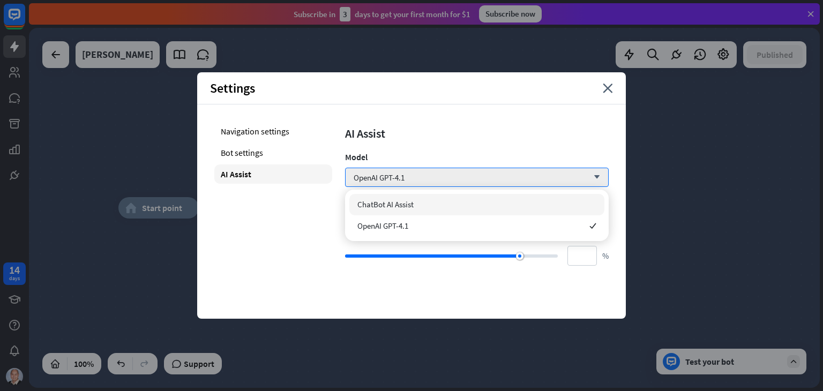
click at [508, 211] on div "ChatBot AI Assist" at bounding box center [477, 204] width 255 height 21
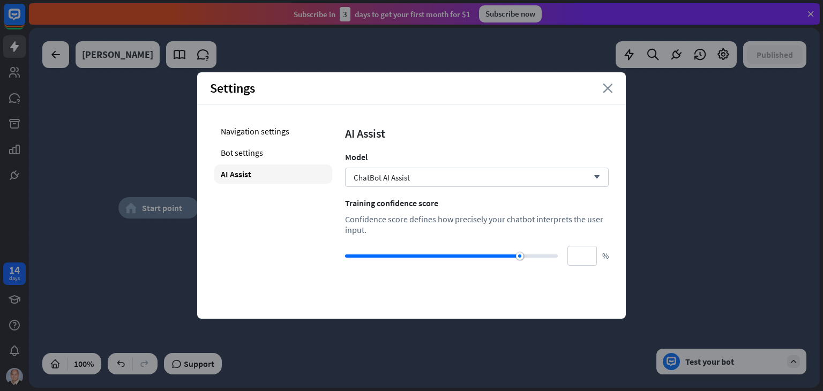
click at [612, 89] on icon "close" at bounding box center [608, 89] width 10 height 10
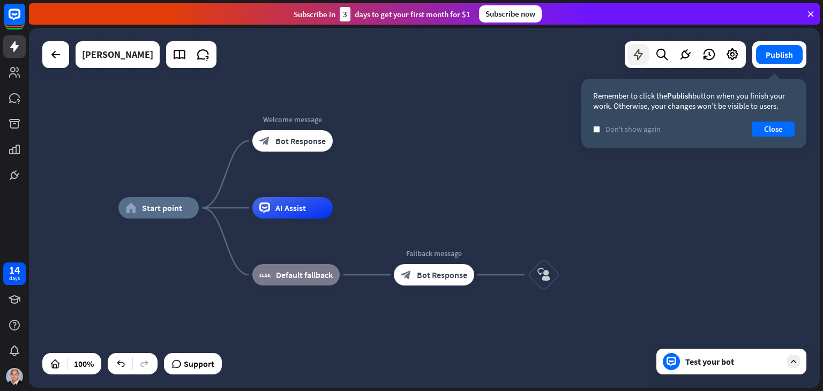
click at [640, 49] on icon at bounding box center [638, 55] width 14 height 14
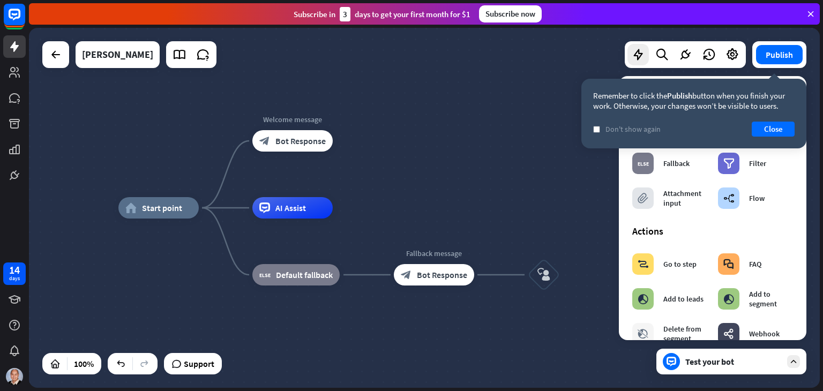
click at [548, 185] on div "home_2 Start point Welcome message block_bot_response Bot Response AI Assist bl…" at bounding box center [424, 208] width 791 height 360
click at [776, 131] on button "Close" at bounding box center [773, 129] width 43 height 15
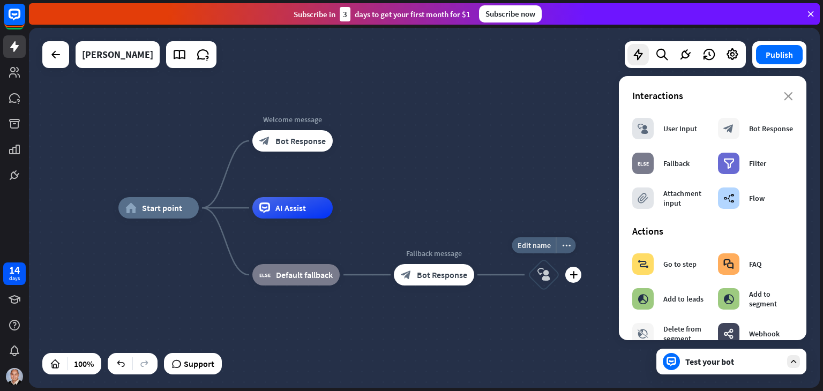
click at [544, 285] on div "block_user_input" at bounding box center [544, 275] width 32 height 32
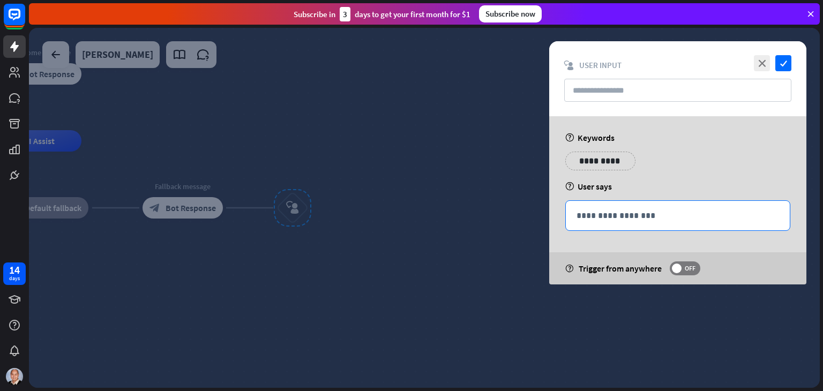
click at [613, 215] on p "**********" at bounding box center [678, 215] width 203 height 13
click at [763, 66] on icon "close" at bounding box center [762, 63] width 16 height 16
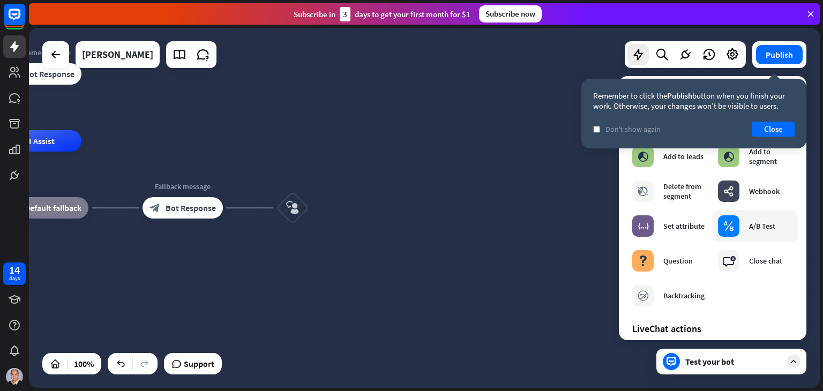
scroll to position [286, 0]
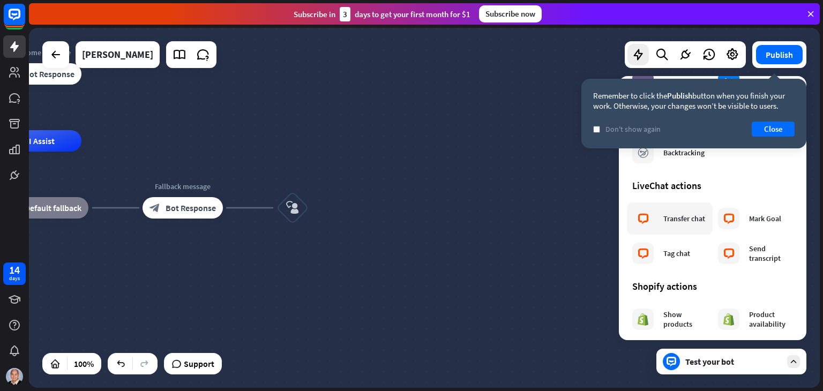
click at [681, 224] on div "Transfer chat" at bounding box center [685, 219] width 42 height 10
click at [772, 131] on button "Close" at bounding box center [773, 129] width 43 height 15
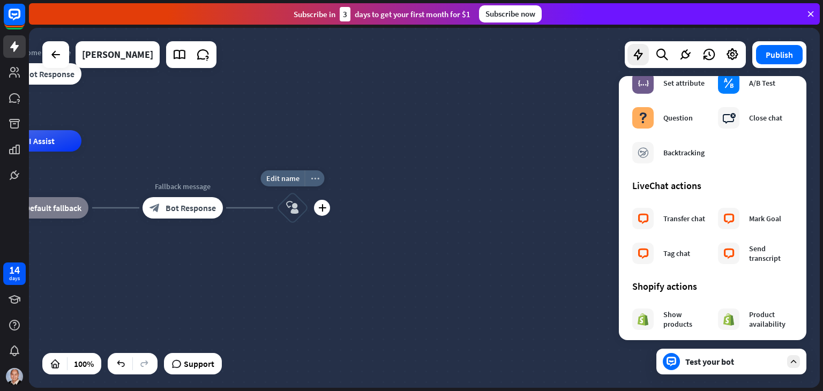
click at [313, 181] on icon "more_horiz" at bounding box center [315, 179] width 9 height 8
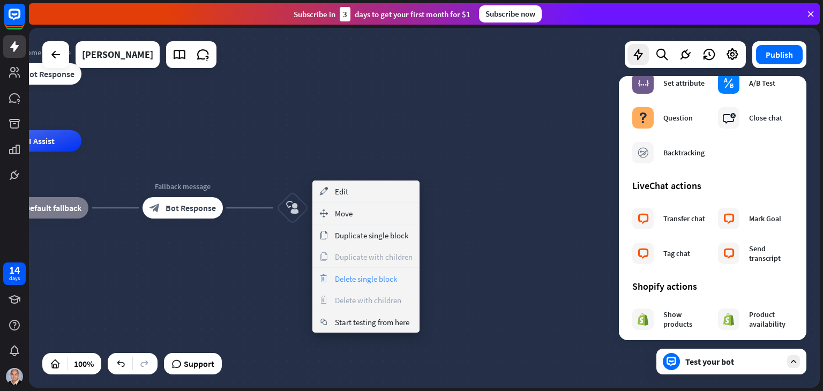
click at [341, 280] on span "Delete single block" at bounding box center [366, 279] width 62 height 10
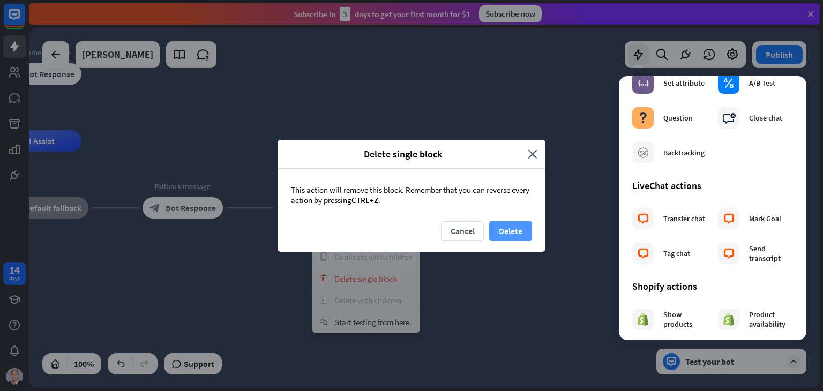
click at [506, 229] on button "Delete" at bounding box center [510, 231] width 43 height 20
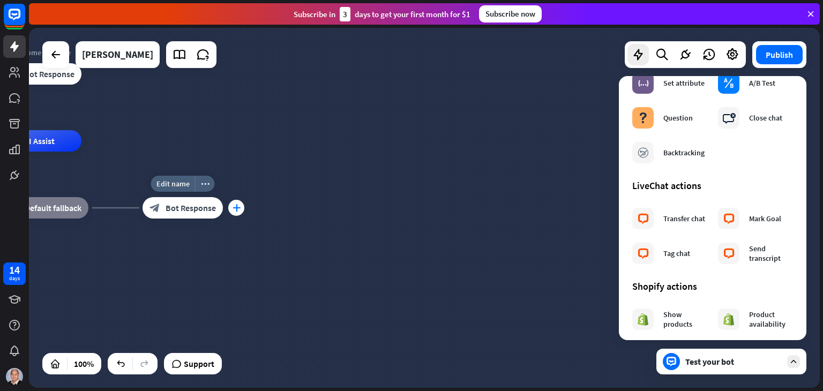
click at [231, 209] on div "plus" at bounding box center [236, 208] width 16 height 16
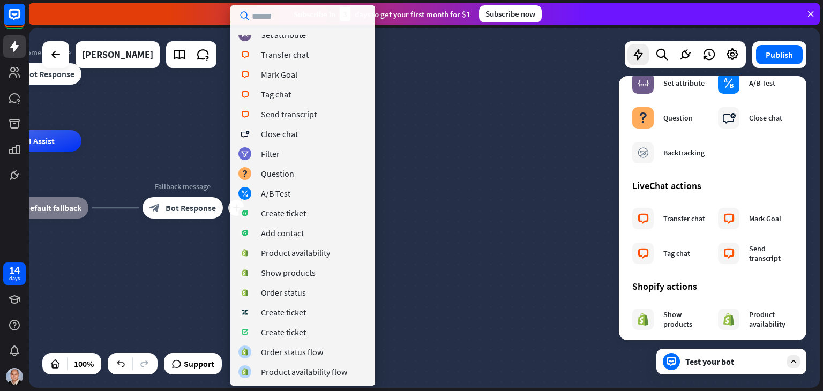
scroll to position [102, 0]
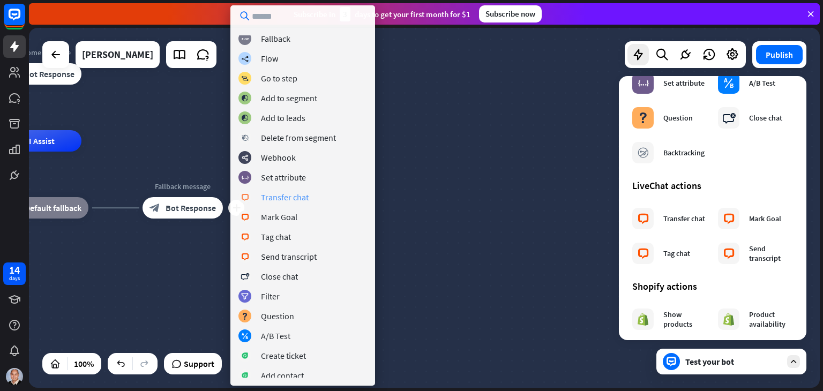
click at [308, 198] on div "block_livechat Transfer chat" at bounding box center [303, 197] width 129 height 13
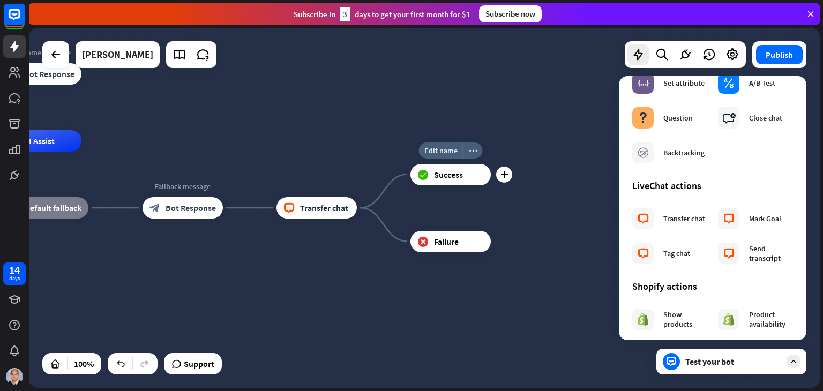
click at [452, 175] on span "Success" at bounding box center [448, 174] width 29 height 11
click at [451, 146] on span "Edit name" at bounding box center [441, 151] width 33 height 10
click at [538, 217] on div "home_2 Start point Welcome message block_bot_response Bot Response AI Assist bl…" at bounding box center [262, 321] width 791 height 360
click at [451, 244] on span "Failure" at bounding box center [446, 241] width 25 height 11
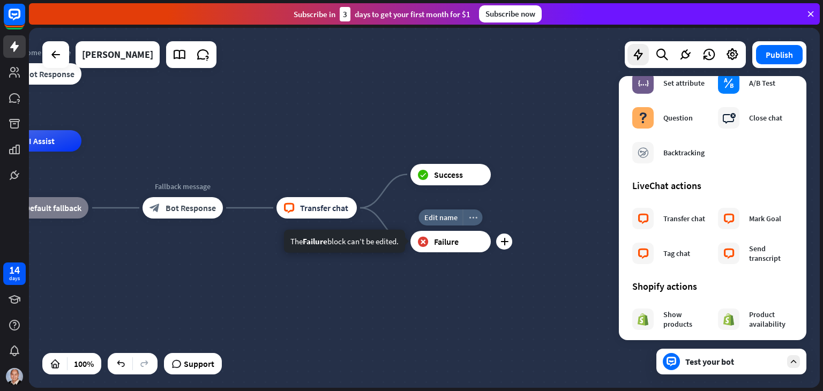
click at [472, 215] on icon "more_horiz" at bounding box center [473, 217] width 9 height 8
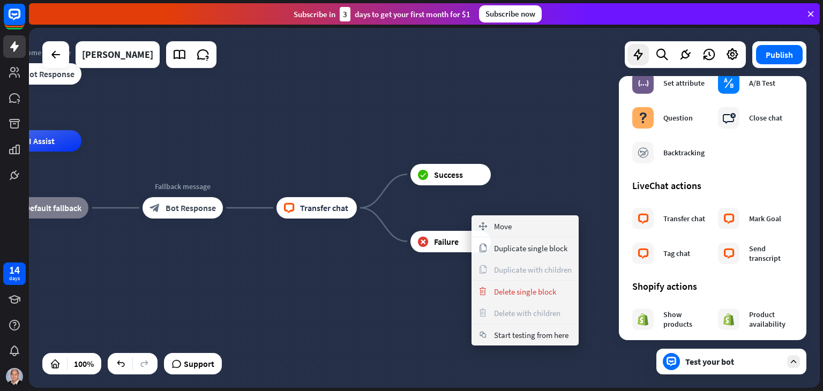
click at [531, 187] on div "home_2 Start point Welcome message block_bot_response Bot Response AI Assist bl…" at bounding box center [262, 321] width 791 height 360
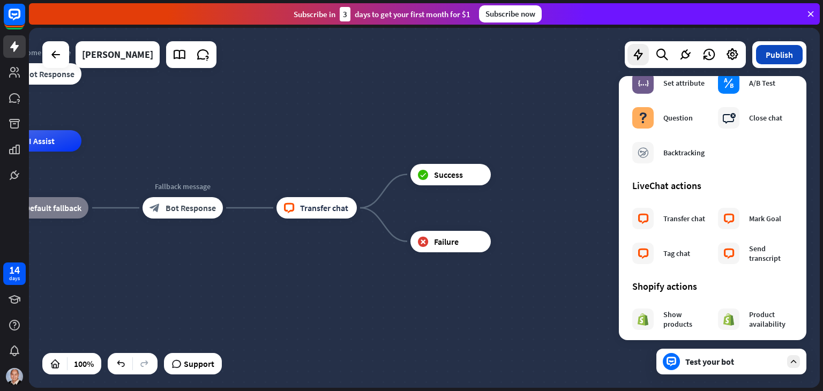
click at [781, 55] on button "Publish" at bounding box center [779, 54] width 47 height 19
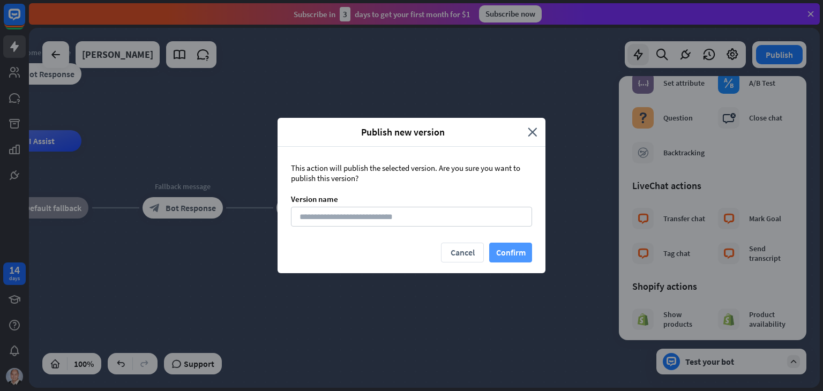
click at [513, 249] on button "Confirm" at bounding box center [510, 253] width 43 height 20
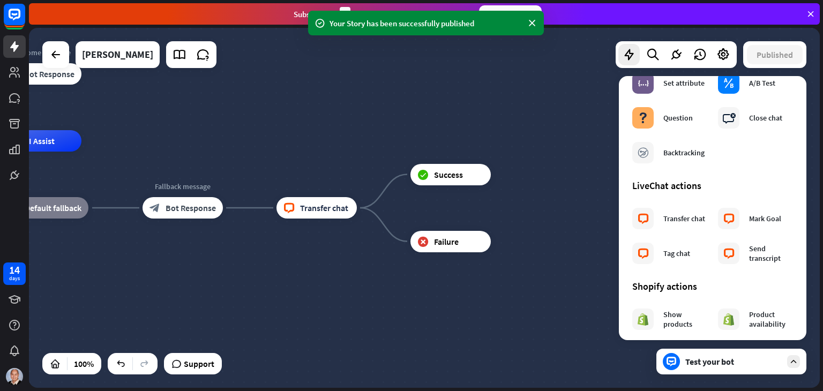
click at [495, 102] on div "home_2 Start point Welcome message block_bot_response Bot Response AI Assist bl…" at bounding box center [424, 208] width 791 height 360
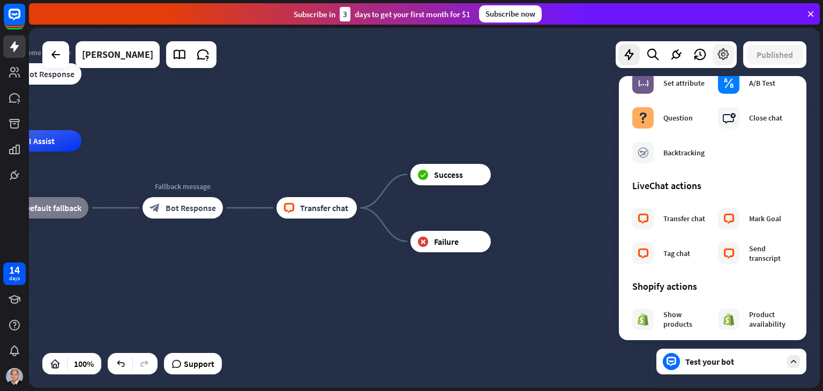
click at [722, 54] on icon at bounding box center [724, 55] width 14 height 14
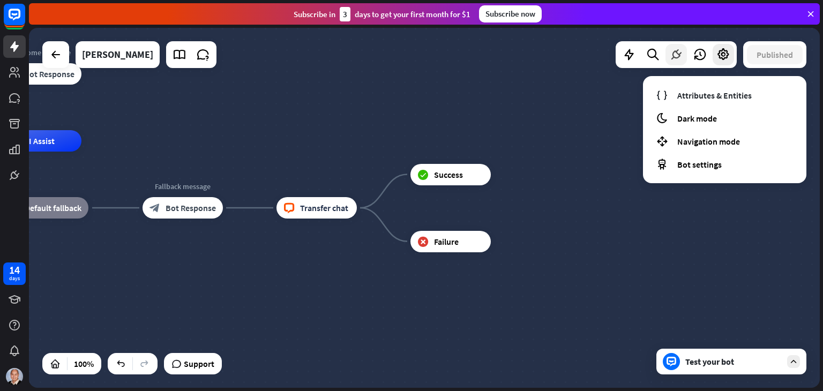
click at [680, 59] on icon at bounding box center [677, 55] width 14 height 14
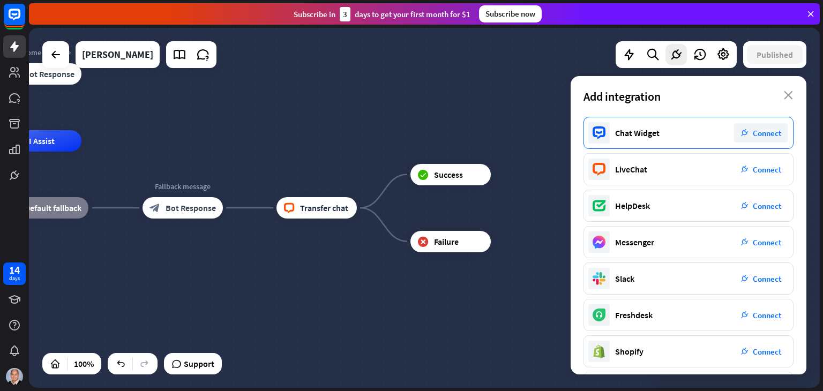
click at [750, 138] on div "plug_integration Connect" at bounding box center [761, 132] width 54 height 19
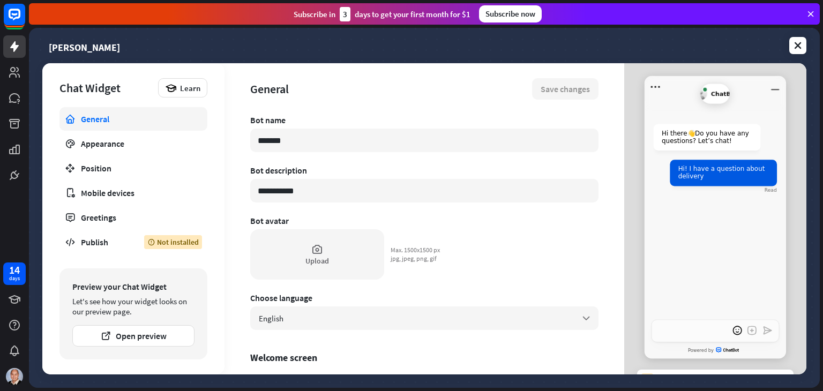
type textarea "*"
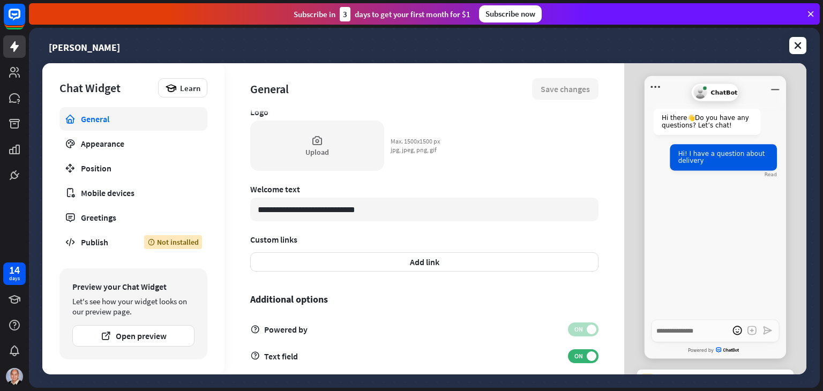
scroll to position [315, 0]
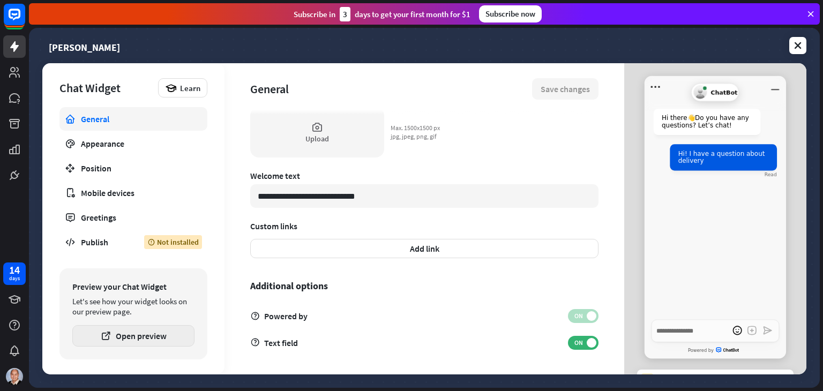
click at [142, 336] on button "Open preview" at bounding box center [133, 335] width 122 height 21
